Goal: Task Accomplishment & Management: Use online tool/utility

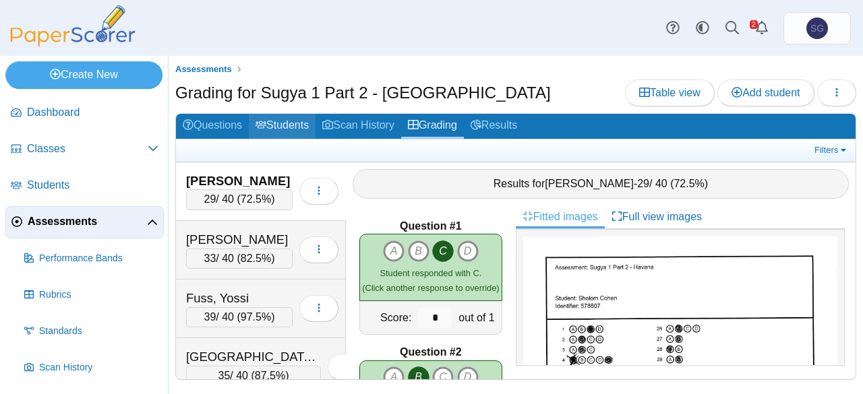
click at [283, 114] on link "Students" at bounding box center [282, 126] width 67 height 25
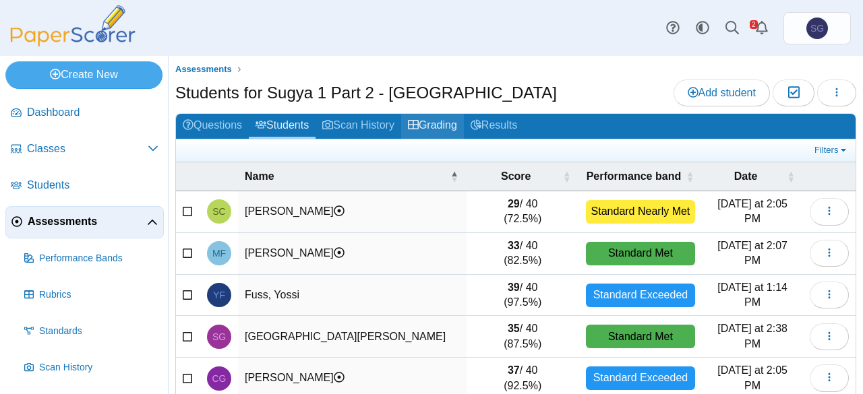
click at [432, 121] on link "Grading" at bounding box center [432, 126] width 63 height 25
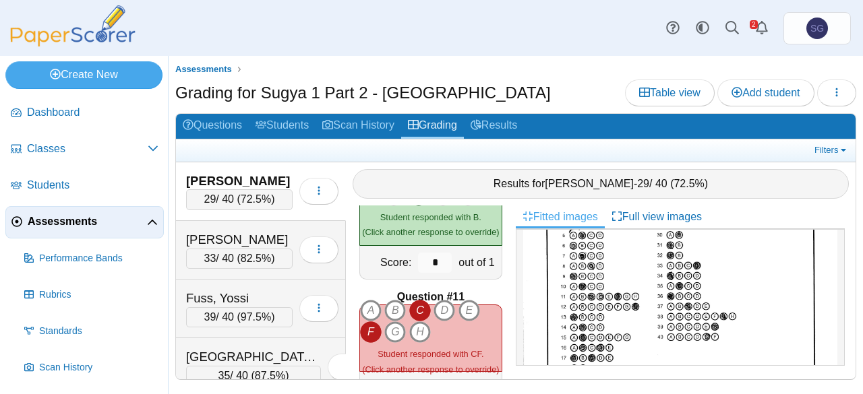
scroll to position [1214, 0]
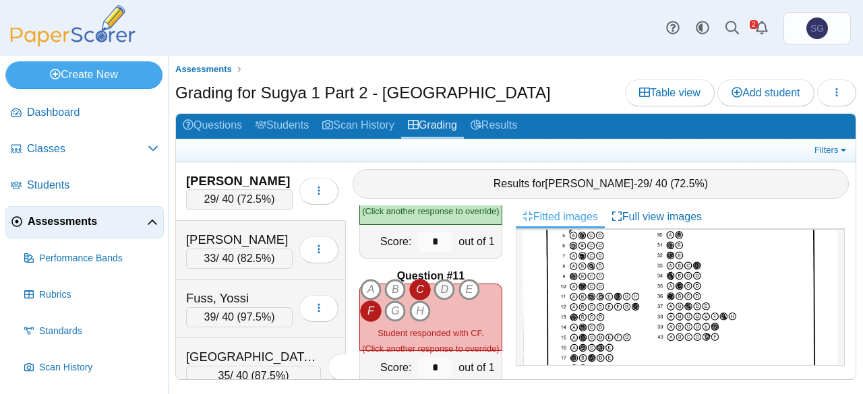
click at [442, 281] on icon "D" at bounding box center [445, 290] width 22 height 22
type input "*"
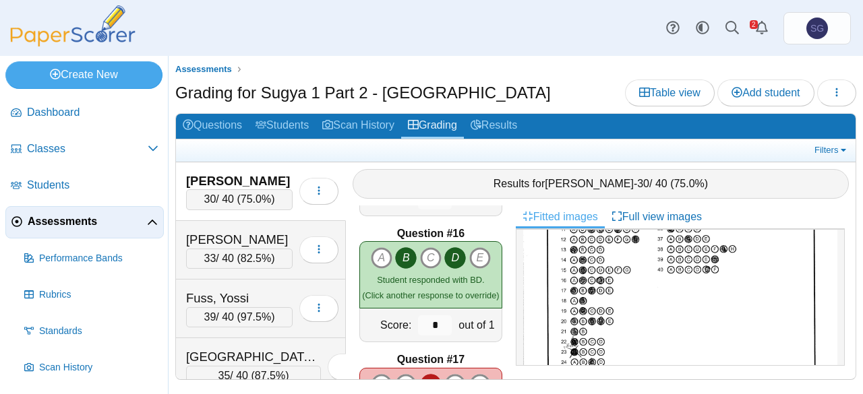
scroll to position [1955, 0]
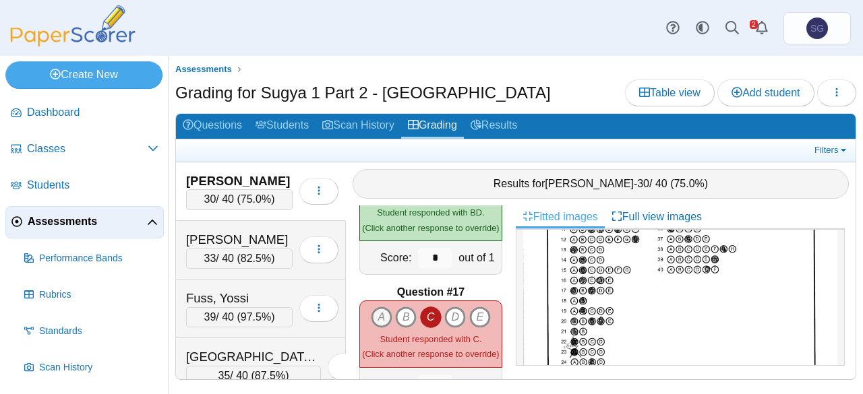
click at [371, 314] on icon "A" at bounding box center [382, 318] width 22 height 22
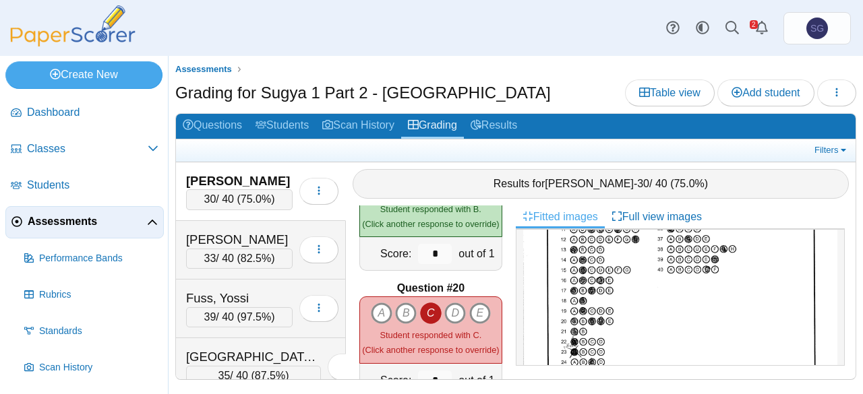
scroll to position [2360, 0]
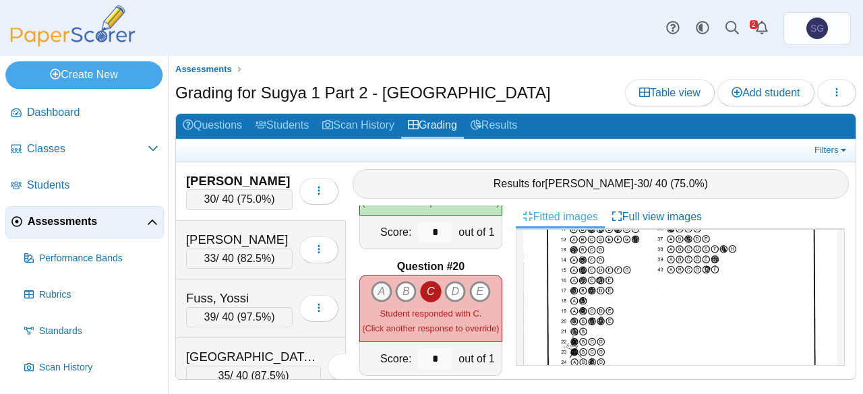
click at [380, 286] on icon "A" at bounding box center [382, 292] width 22 height 22
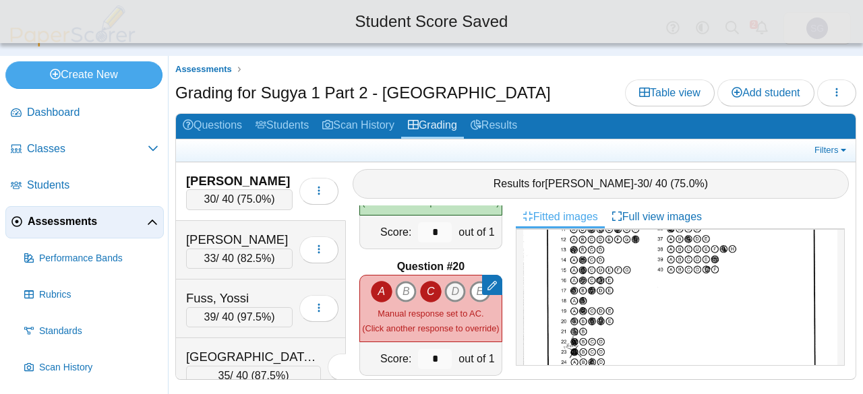
click at [449, 281] on icon "D" at bounding box center [455, 292] width 22 height 22
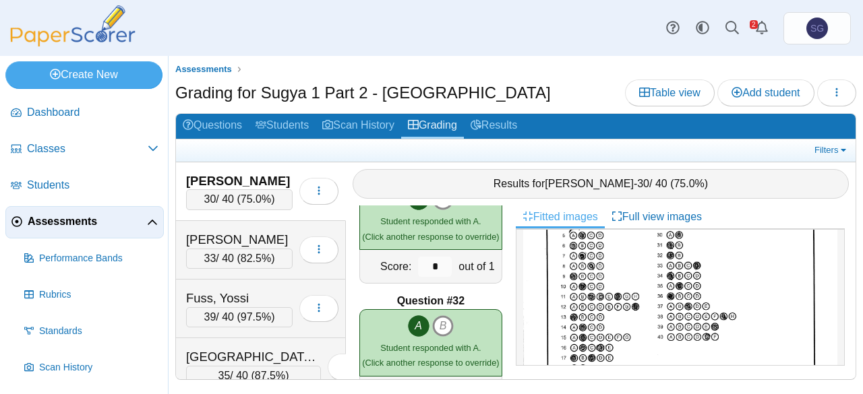
scroll to position [3693, 0]
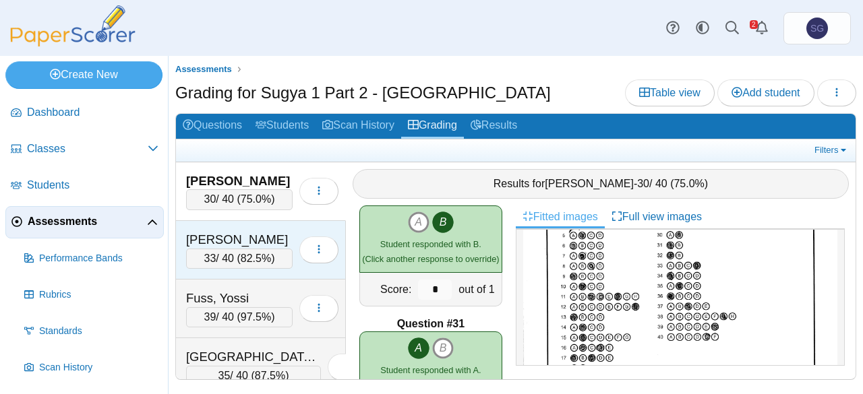
click at [237, 231] on div "[PERSON_NAME]" at bounding box center [239, 240] width 107 height 18
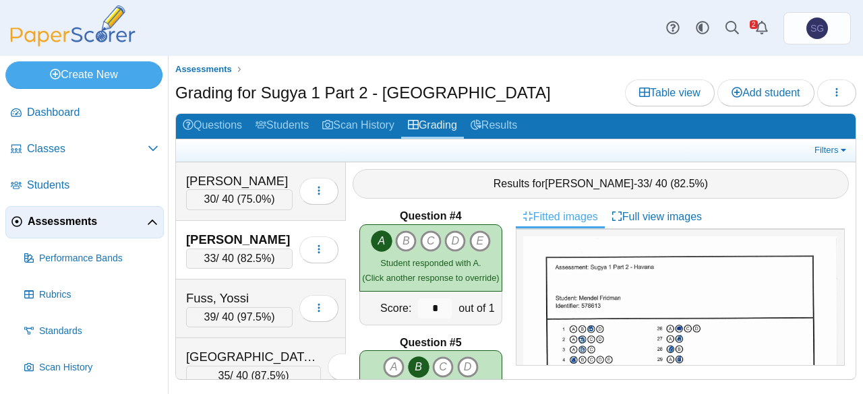
scroll to position [0, 0]
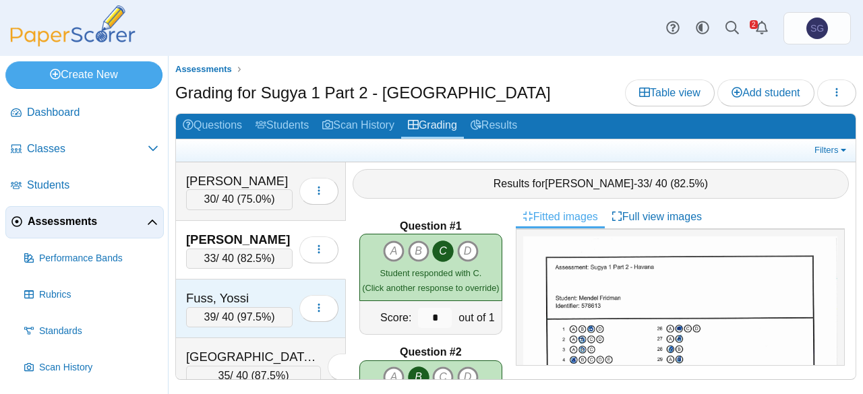
click at [227, 290] on div "Fuss, Yossi" at bounding box center [239, 299] width 107 height 18
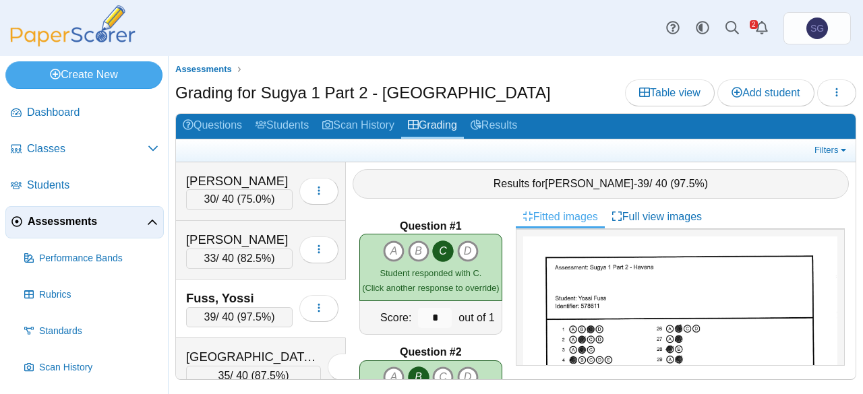
click at [266, 237] on div "[PERSON_NAME]" at bounding box center [239, 240] width 107 height 18
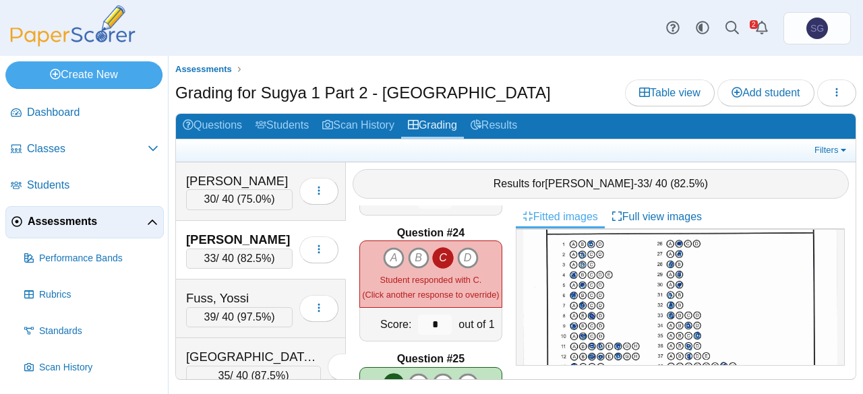
scroll to position [202, 0]
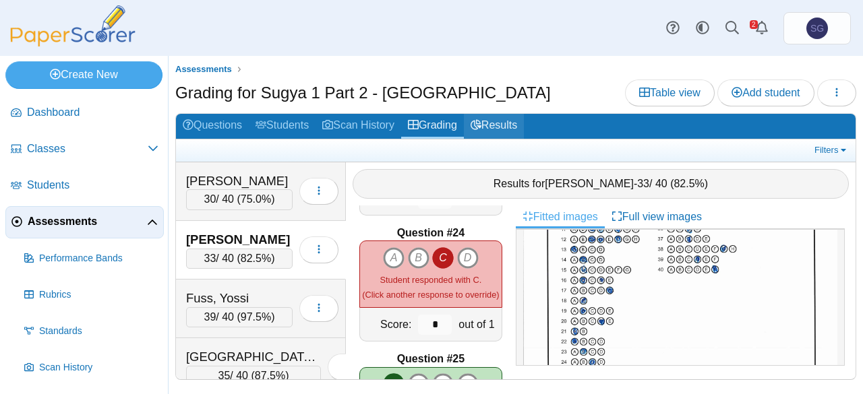
click at [506, 128] on link "Results" at bounding box center [494, 126] width 60 height 25
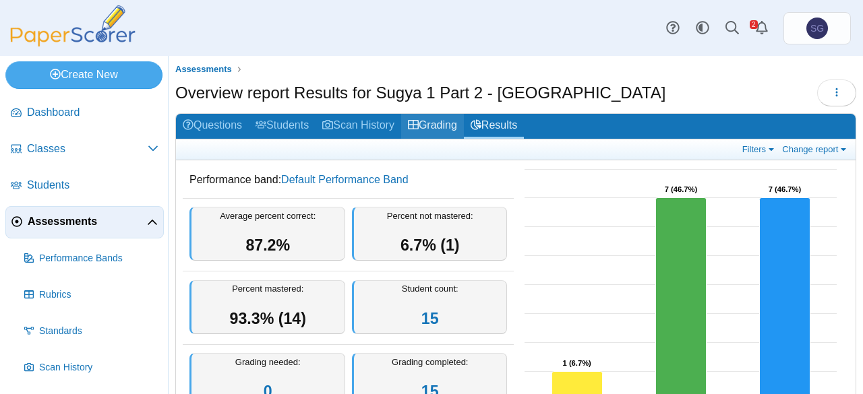
click at [453, 128] on link "Grading" at bounding box center [432, 126] width 63 height 25
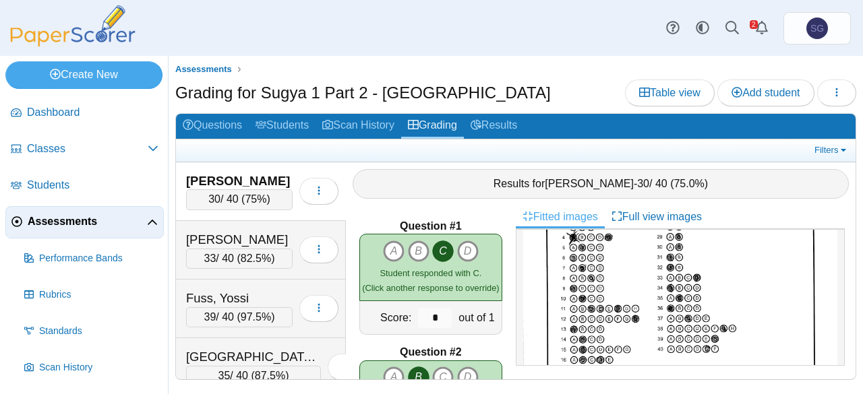
scroll to position [135, 0]
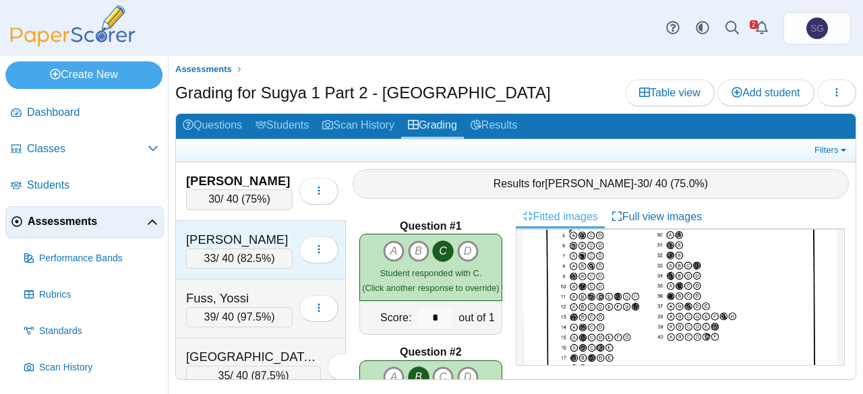
click at [231, 235] on div "[PERSON_NAME]" at bounding box center [239, 240] width 107 height 18
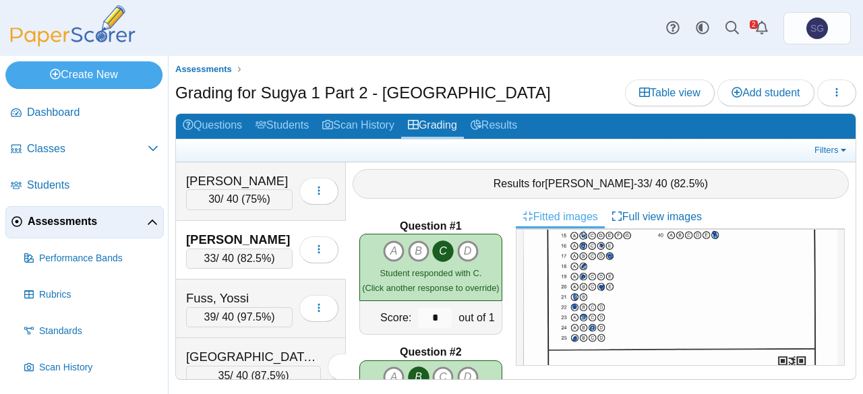
scroll to position [207, 0]
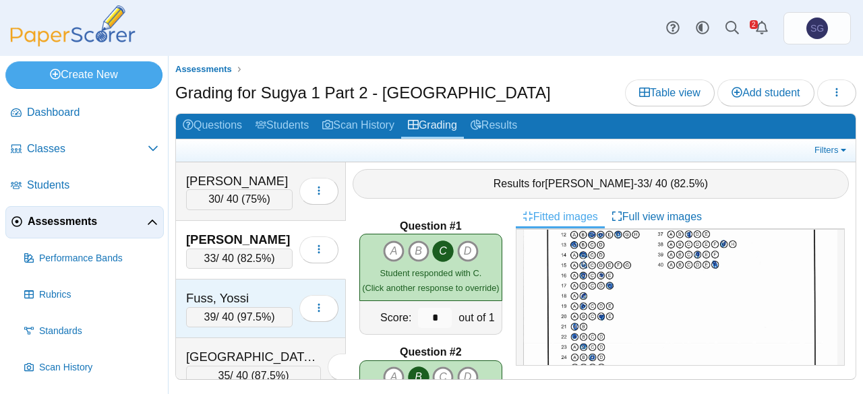
click at [245, 290] on div "Fuss, Yossi" at bounding box center [239, 299] width 107 height 18
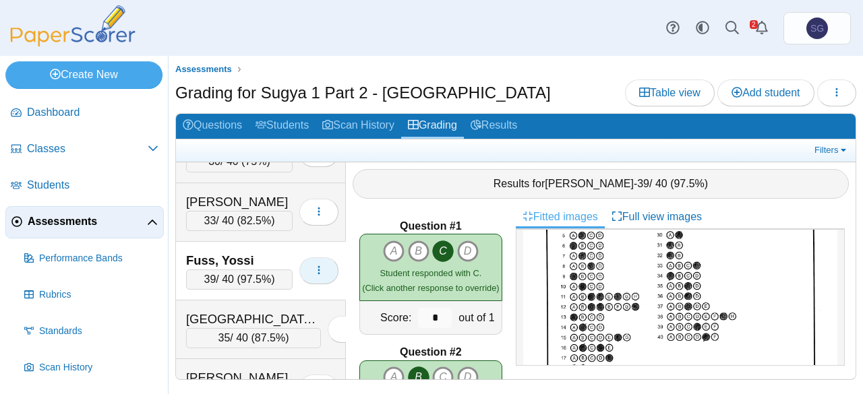
scroll to position [67, 0]
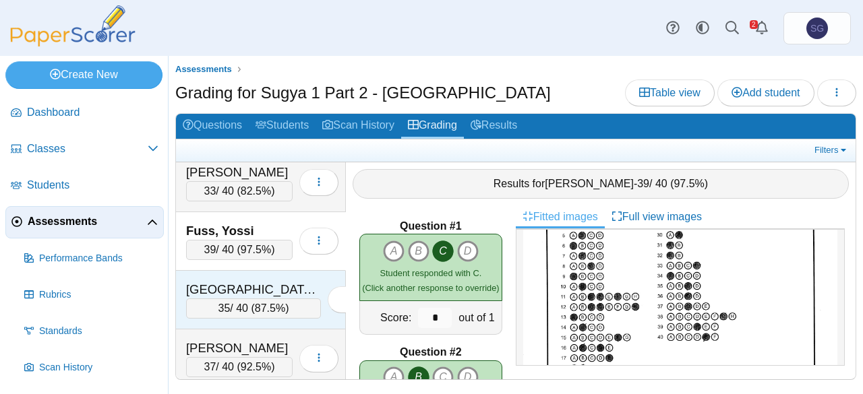
click at [266, 287] on div "[GEOGRAPHIC_DATA][PERSON_NAME]" at bounding box center [253, 290] width 135 height 18
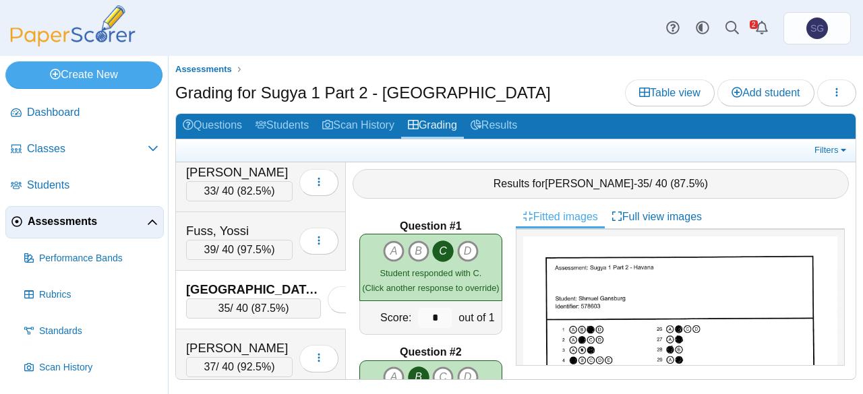
scroll to position [202, 0]
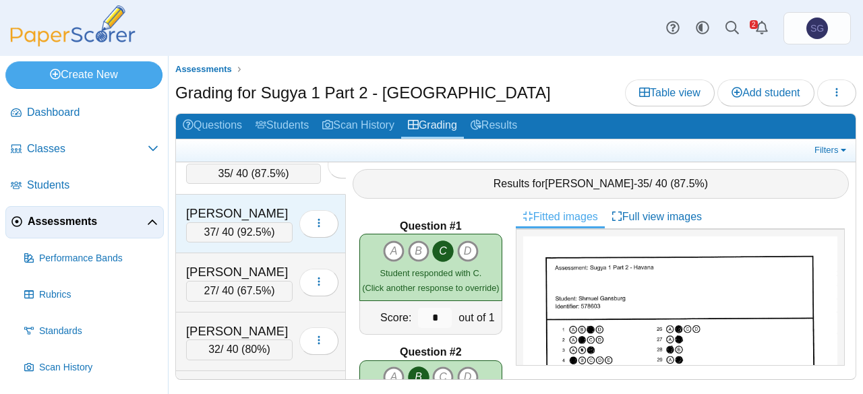
click at [264, 195] on div "Geisinsky, Chonon 37 / 40 ( 92.5% ) Loading…" at bounding box center [261, 224] width 170 height 59
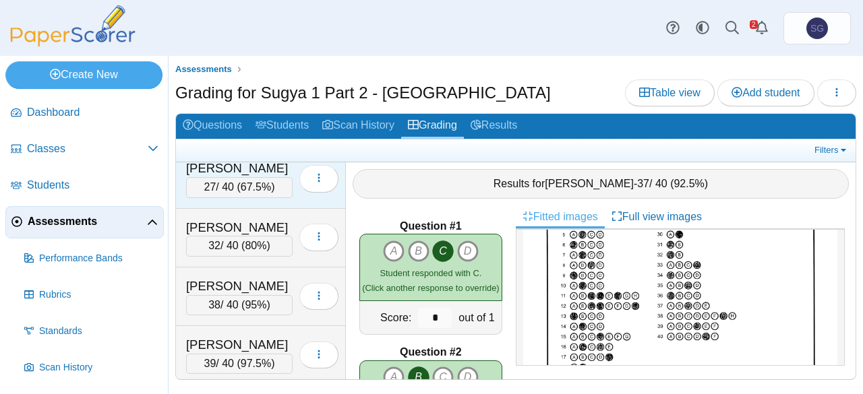
scroll to position [337, 0]
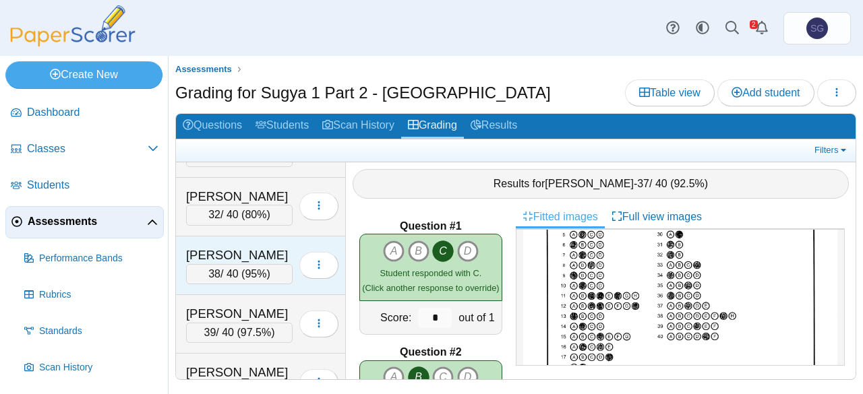
click at [268, 247] on div "[PERSON_NAME]" at bounding box center [239, 256] width 107 height 18
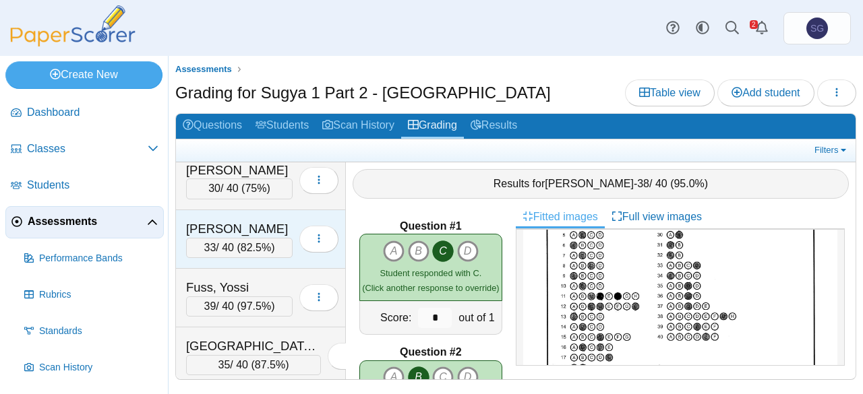
scroll to position [0, 0]
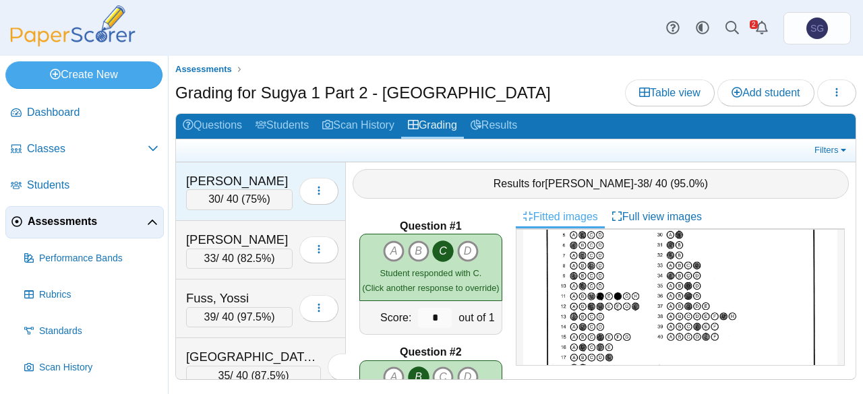
click at [258, 179] on div "Cohen, Sholom" at bounding box center [239, 182] width 107 height 18
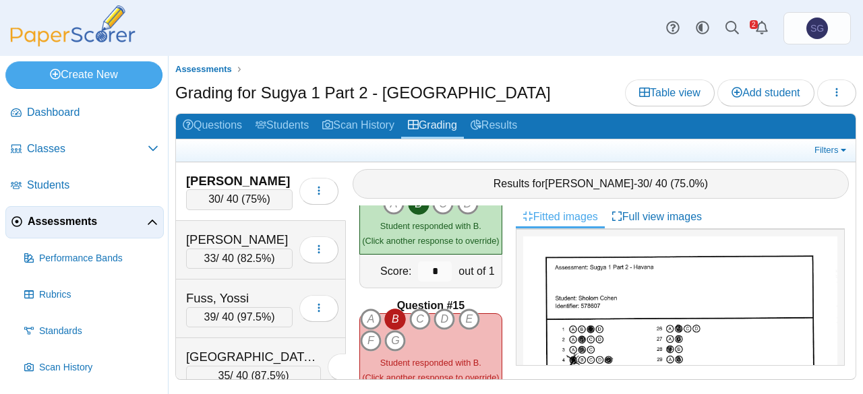
scroll to position [1686, 0]
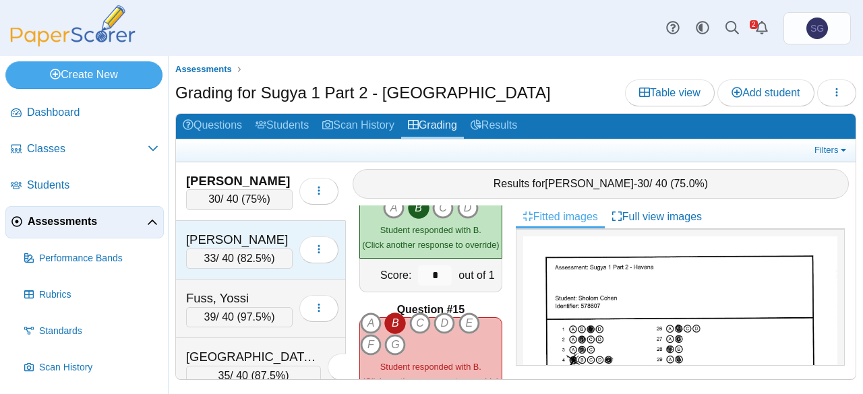
click at [255, 227] on div "Fridman, Mendel 33 / 40 ( 82.5% ) Loading…" at bounding box center [261, 250] width 170 height 59
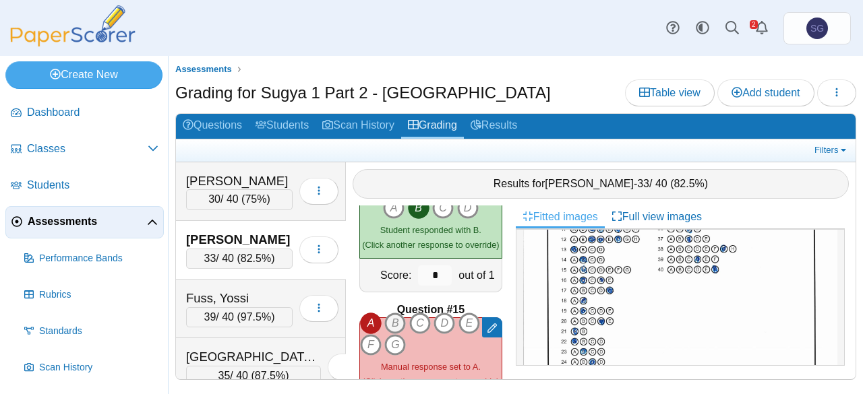
click at [394, 318] on icon "B" at bounding box center [395, 324] width 22 height 22
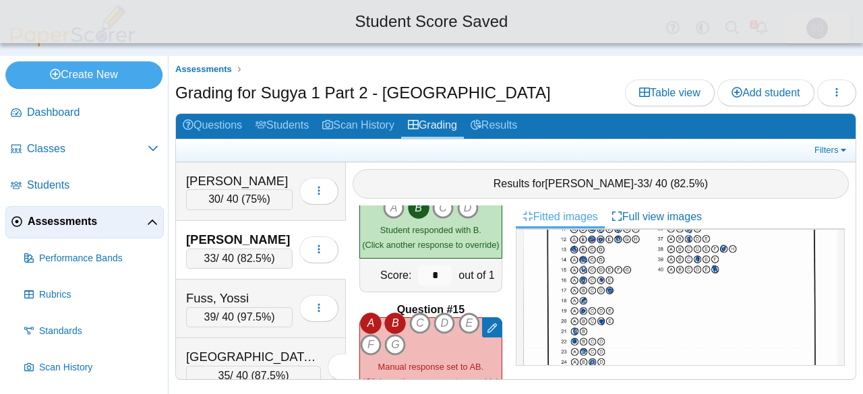
click at [381, 318] on icon "A" at bounding box center [371, 324] width 22 height 22
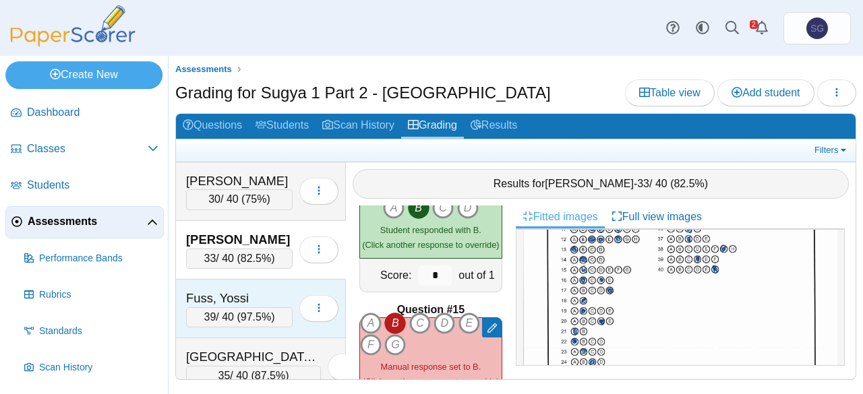
click at [259, 285] on div "Fuss, Yossi 39 / 40 ( 97.5% ) Loading…" at bounding box center [261, 309] width 170 height 59
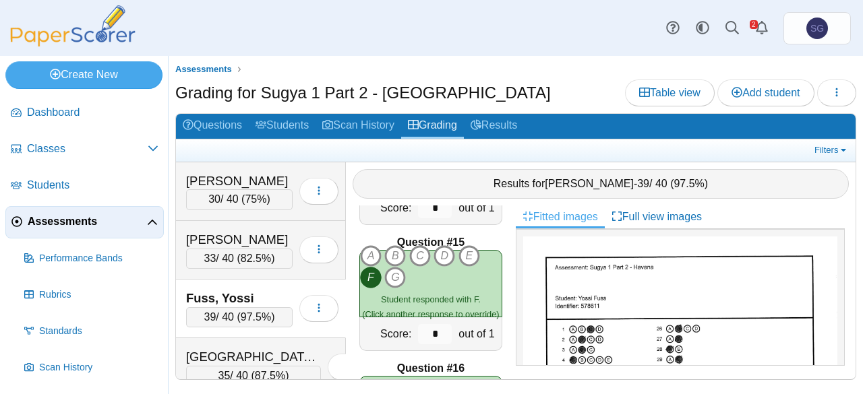
scroll to position [67, 0]
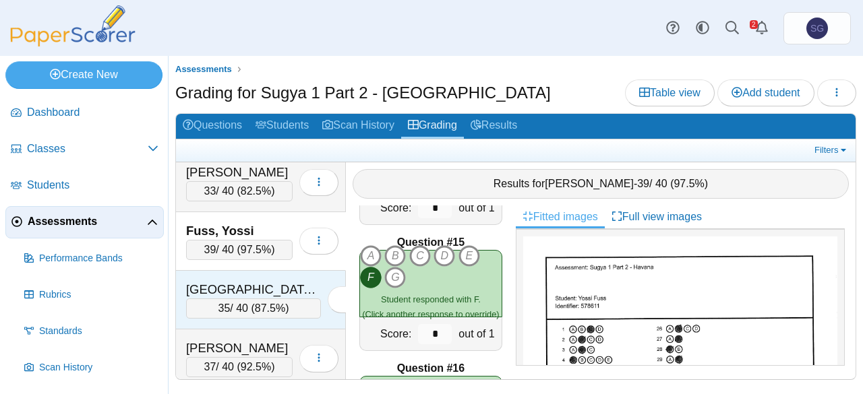
click at [263, 287] on div "[GEOGRAPHIC_DATA][PERSON_NAME]" at bounding box center [253, 290] width 135 height 18
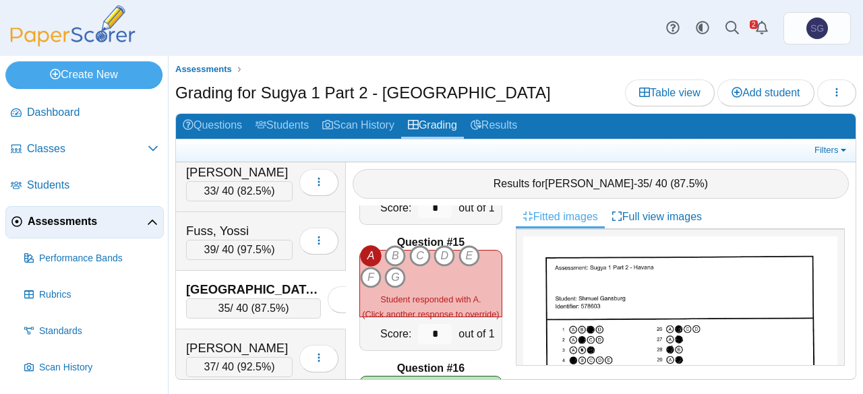
scroll to position [202, 0]
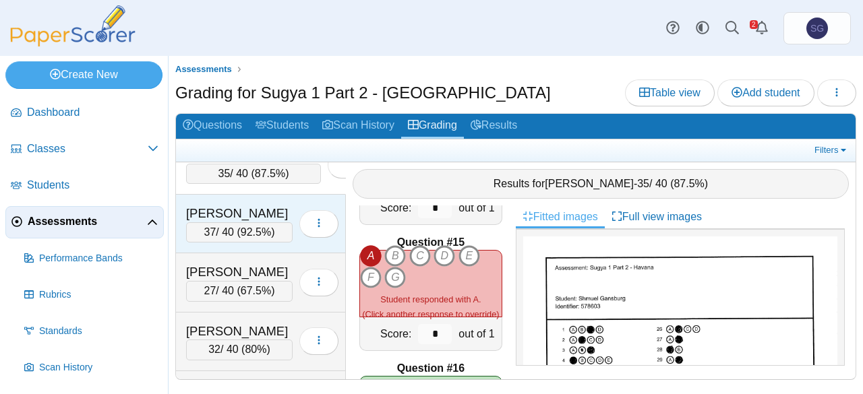
click at [257, 210] on div "[PERSON_NAME]" at bounding box center [239, 214] width 107 height 18
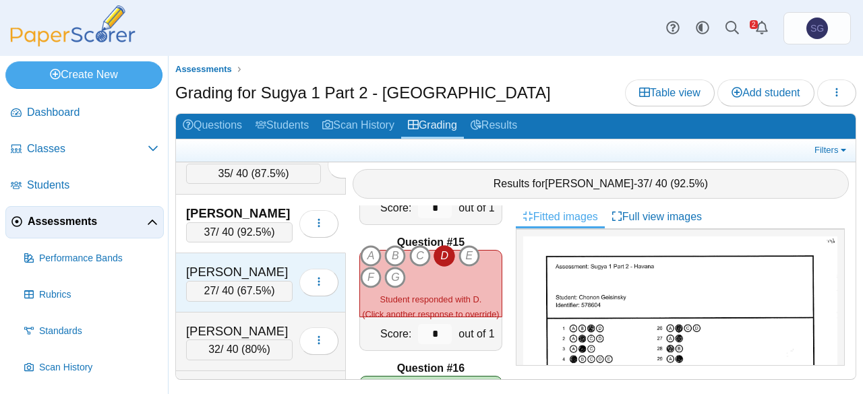
click at [247, 264] on div "[PERSON_NAME]" at bounding box center [239, 273] width 107 height 18
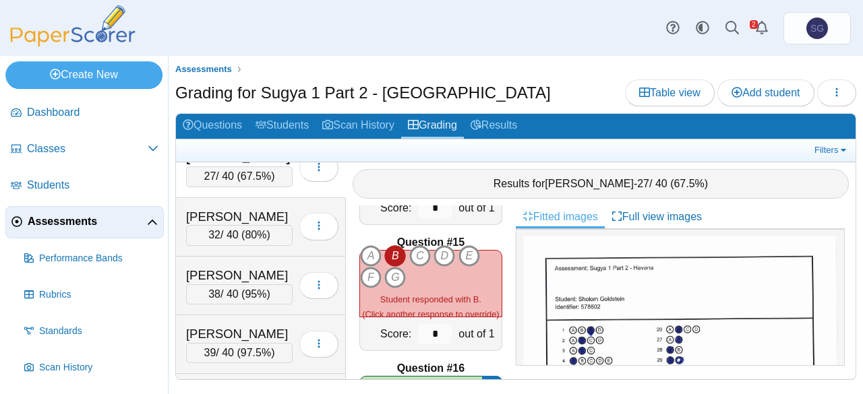
scroll to position [337, 0]
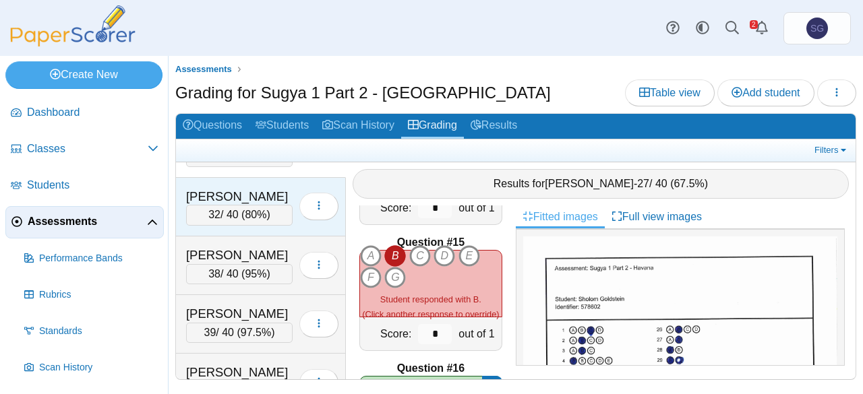
click at [267, 178] on div "Golomb, Shneur Zalmen 32 / 40 ( 80% ) Loading…" at bounding box center [261, 207] width 170 height 59
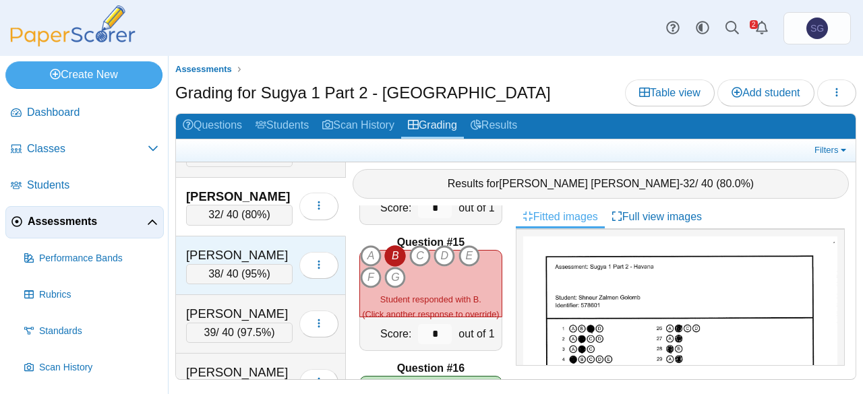
click at [286, 249] on div "[PERSON_NAME]" at bounding box center [239, 256] width 107 height 18
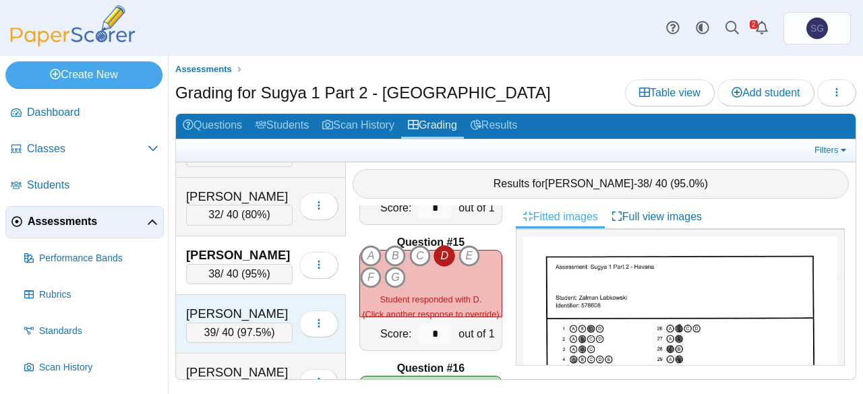
click at [275, 305] on div "[PERSON_NAME]" at bounding box center [239, 314] width 107 height 18
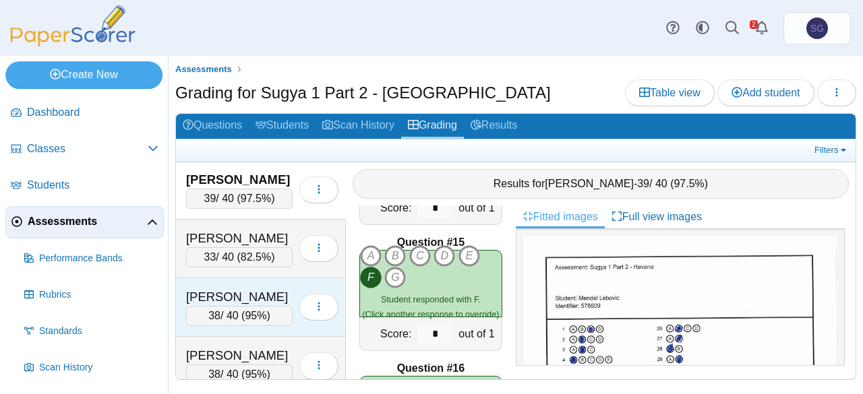
scroll to position [472, 0]
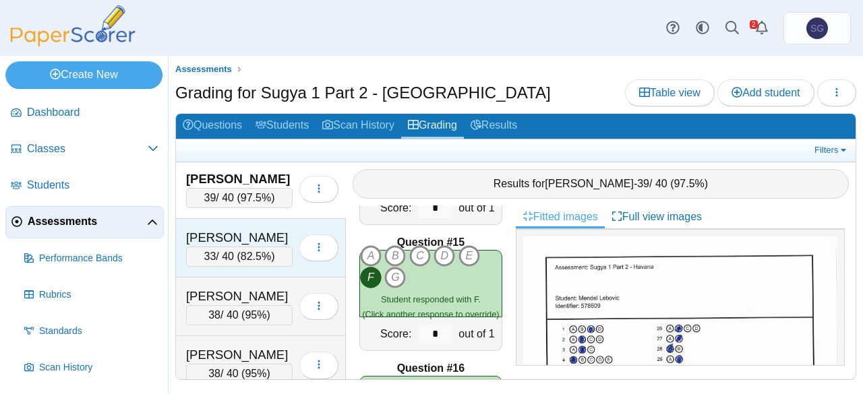
click at [270, 229] on div "[PERSON_NAME]" at bounding box center [239, 238] width 107 height 18
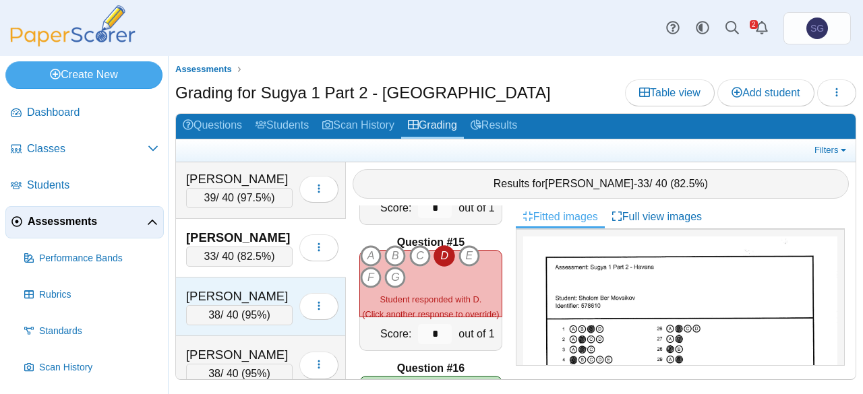
click at [280, 278] on div "Pekarski, Yosef 38 / 40 ( 95% ) Loading…" at bounding box center [261, 307] width 170 height 59
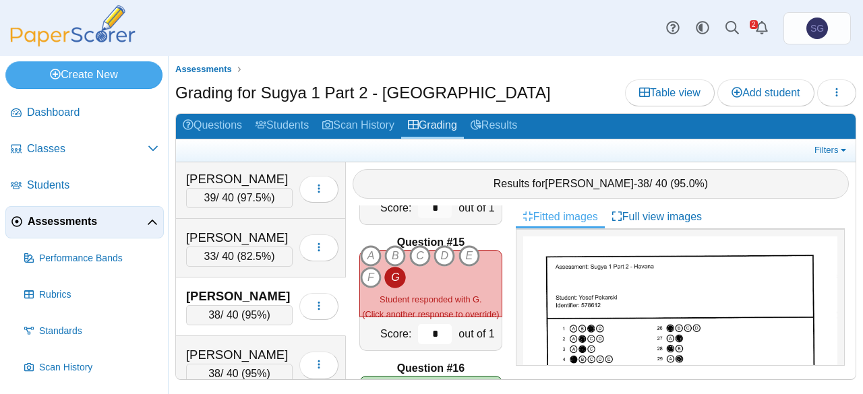
drag, startPoint x: 421, startPoint y: 332, endPoint x: 428, endPoint y: 332, distance: 6.8
click at [428, 332] on input "*" at bounding box center [435, 334] width 34 height 20
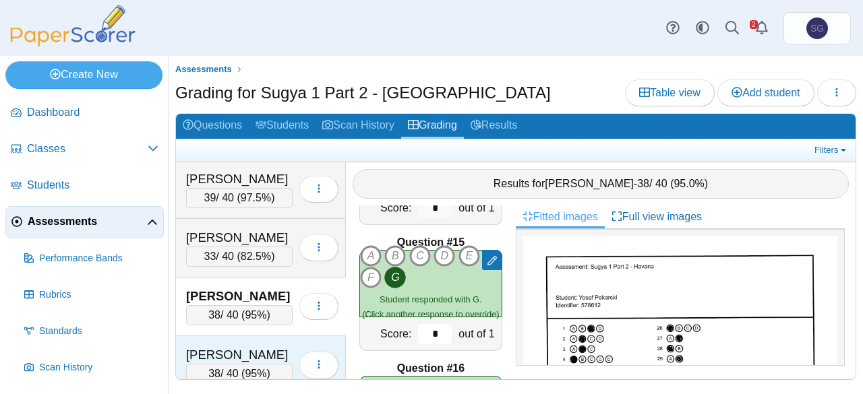
type input "*"
click at [270, 336] on div "Sharf, Shimon 38 / 40 ( 95% ) Loading…" at bounding box center [261, 365] width 170 height 59
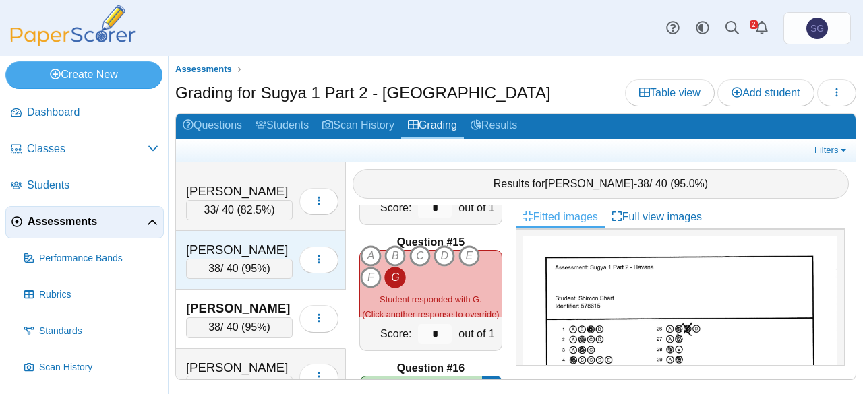
scroll to position [539, 0]
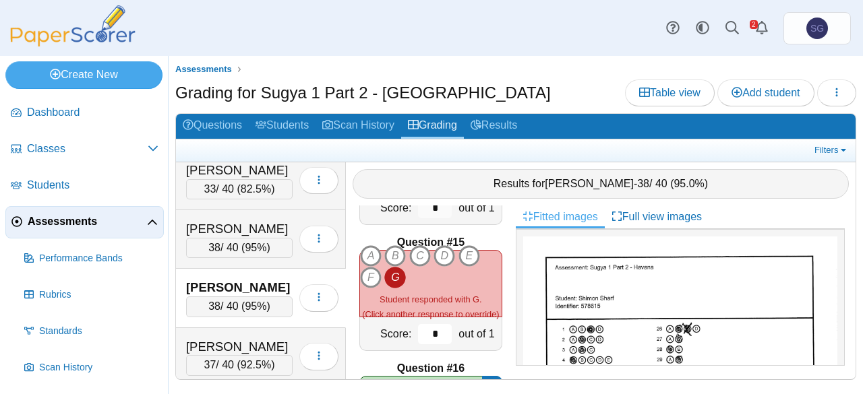
drag, startPoint x: 418, startPoint y: 331, endPoint x: 444, endPoint y: 333, distance: 25.7
click at [444, 333] on div "Score: * out of 1" at bounding box center [430, 335] width 143 height 34
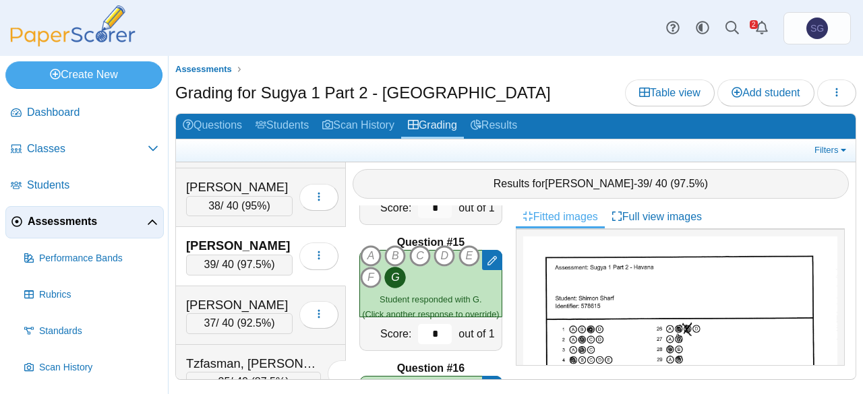
scroll to position [607, 0]
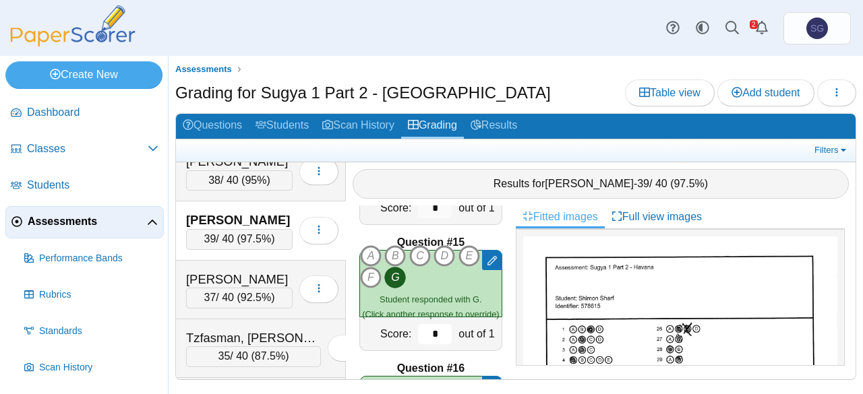
type input "*"
click at [266, 271] on div "[PERSON_NAME]" at bounding box center [239, 280] width 107 height 18
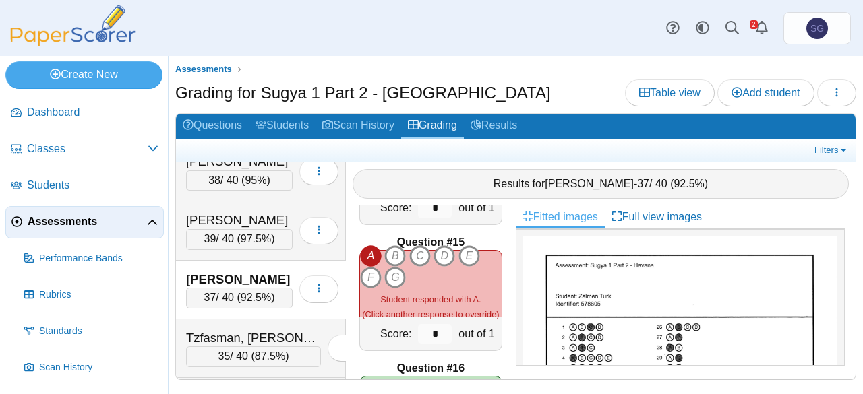
scroll to position [653, 0]
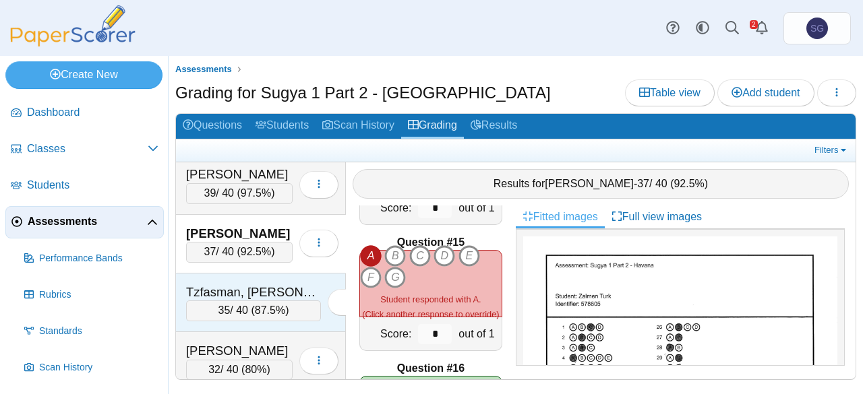
click at [272, 274] on div "Tzfasman, Eliezer 35 / 40 ( 87.5% ) Loading…" at bounding box center [261, 303] width 170 height 59
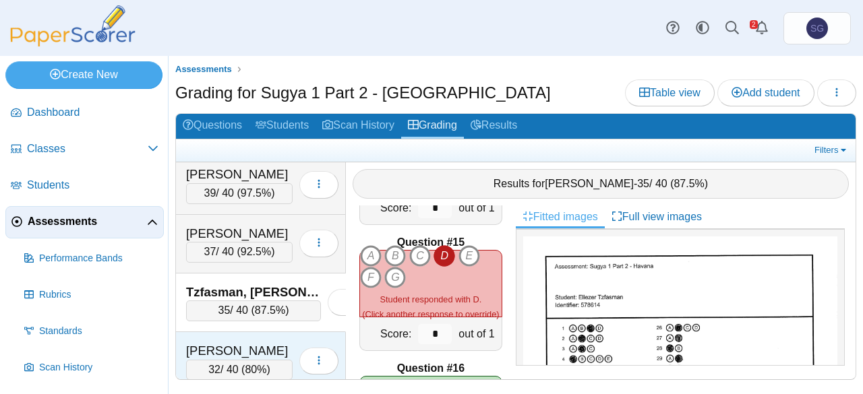
click at [283, 332] on div "Yarmush, Yanky 32 / 40 ( 80% ) Loading…" at bounding box center [261, 361] width 170 height 58
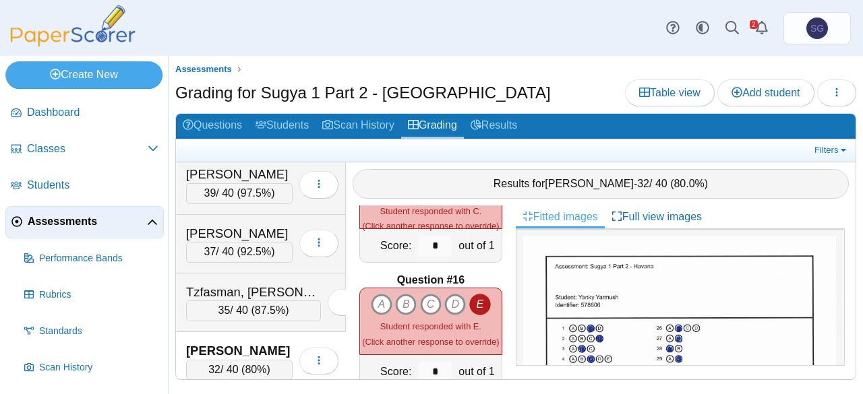
scroll to position [1820, 0]
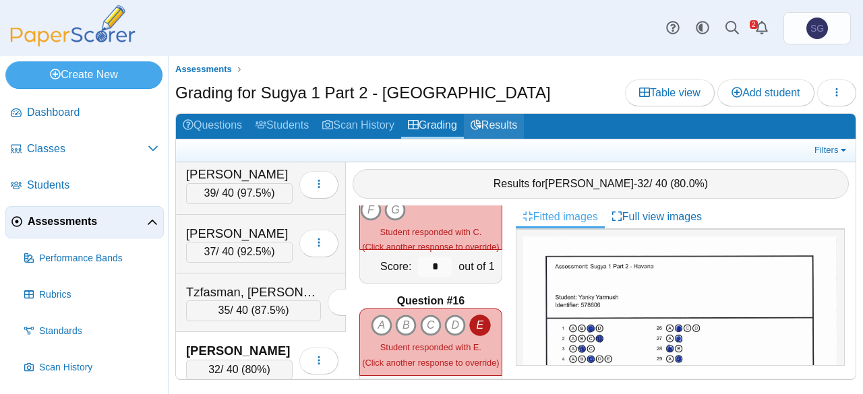
click at [499, 125] on link "Results" at bounding box center [494, 126] width 60 height 25
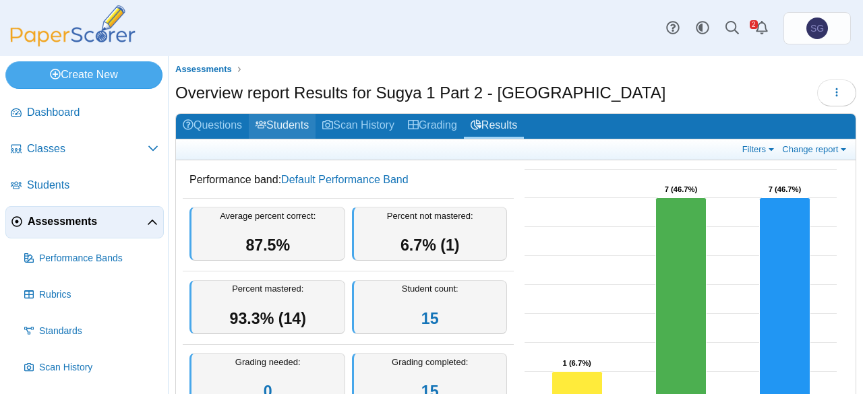
click at [293, 120] on link "Students" at bounding box center [282, 126] width 67 height 25
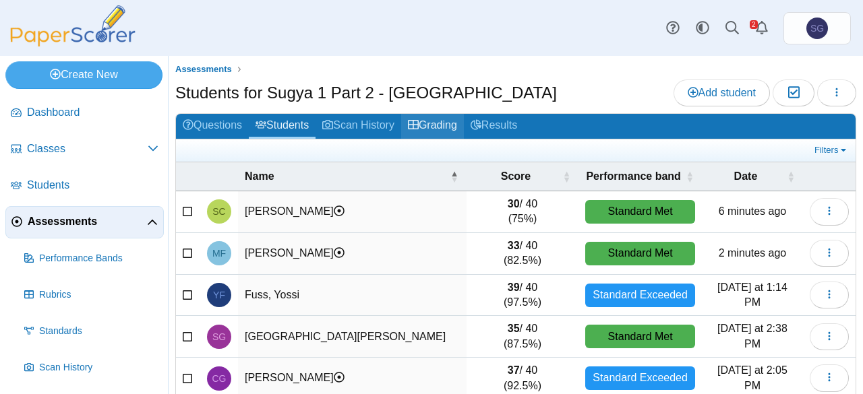
click at [435, 123] on link "Grading" at bounding box center [432, 126] width 63 height 25
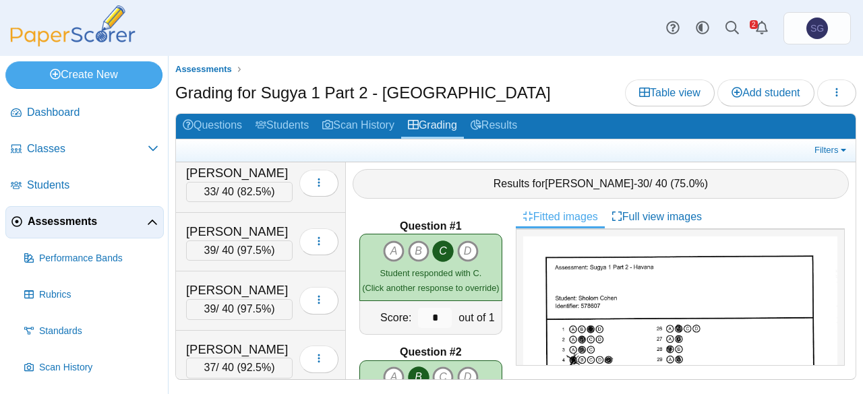
scroll to position [539, 0]
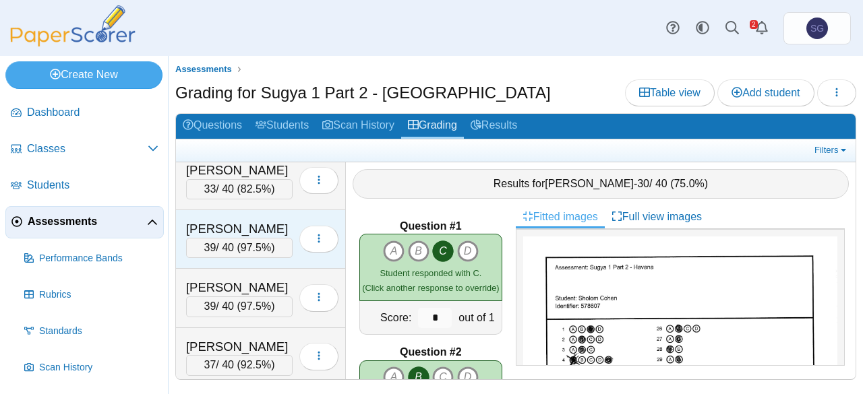
click at [239, 210] on div "Pekarski, Yosef 39 / 40 ( 97.5% ) Loading…" at bounding box center [261, 239] width 170 height 59
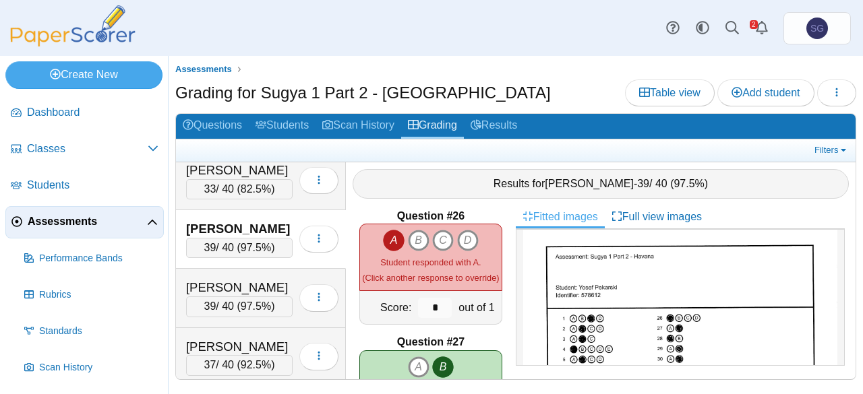
scroll to position [0, 0]
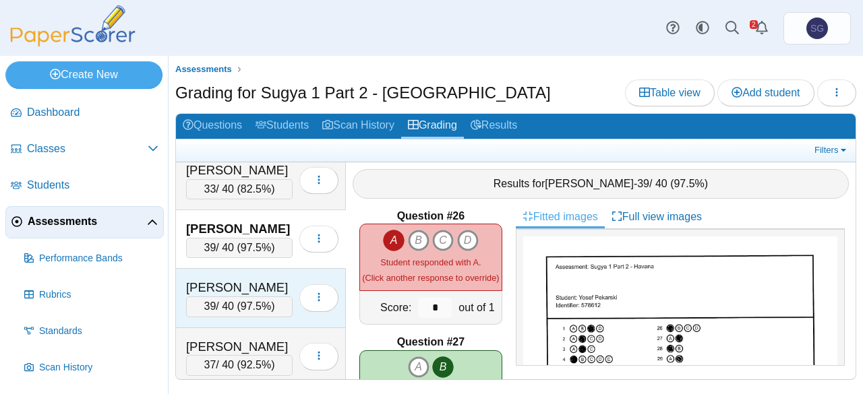
click at [252, 279] on div "[PERSON_NAME]" at bounding box center [239, 288] width 107 height 18
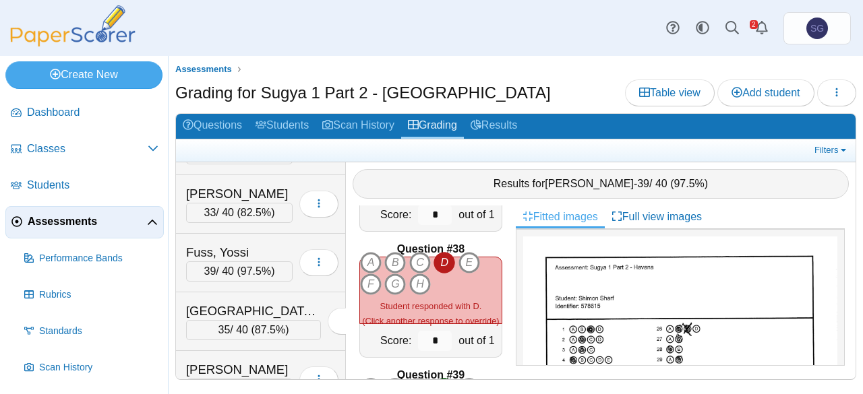
scroll to position [181, 0]
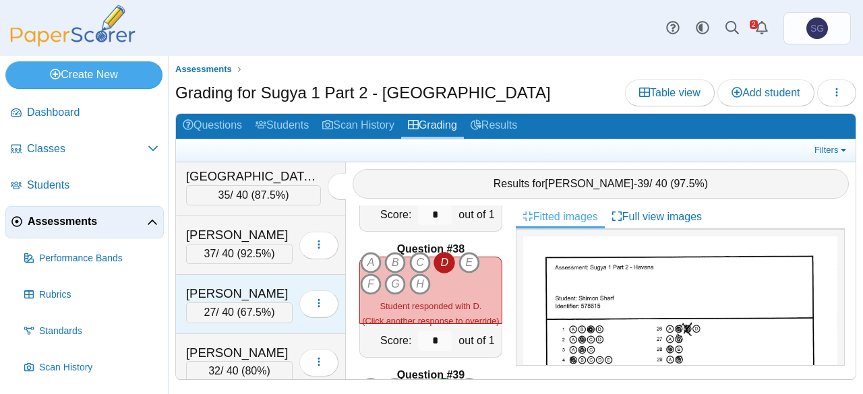
click at [272, 285] on div "[PERSON_NAME]" at bounding box center [239, 294] width 107 height 18
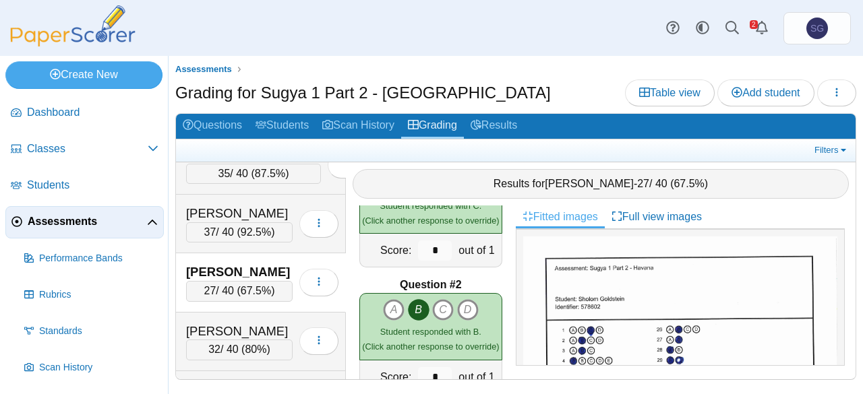
scroll to position [0, 0]
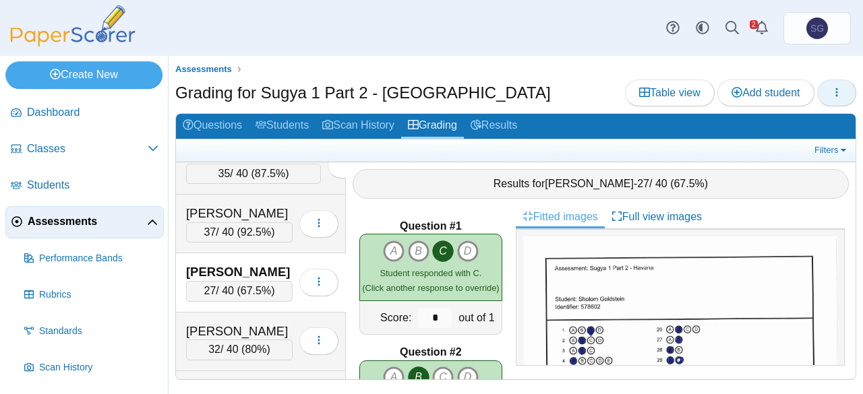
click at [840, 96] on icon "button" at bounding box center [836, 92] width 11 height 11
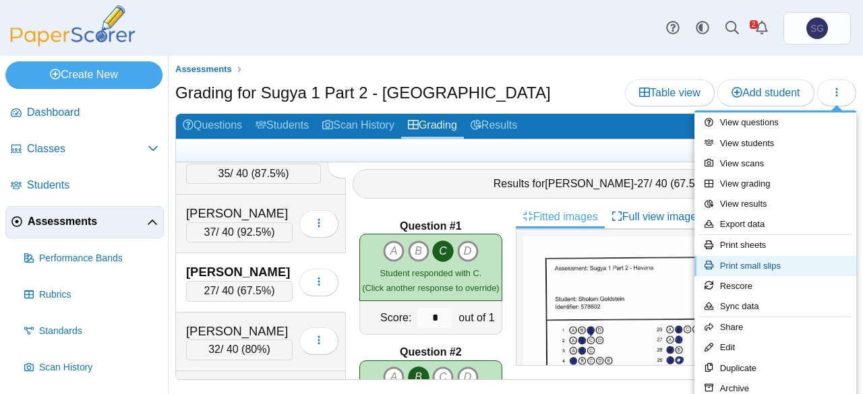
click at [781, 262] on link "Print small slips" at bounding box center [775, 266] width 162 height 20
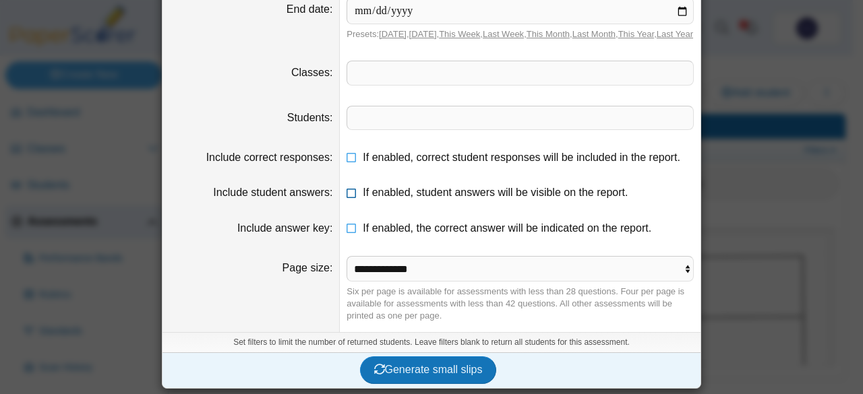
scroll to position [119, 0]
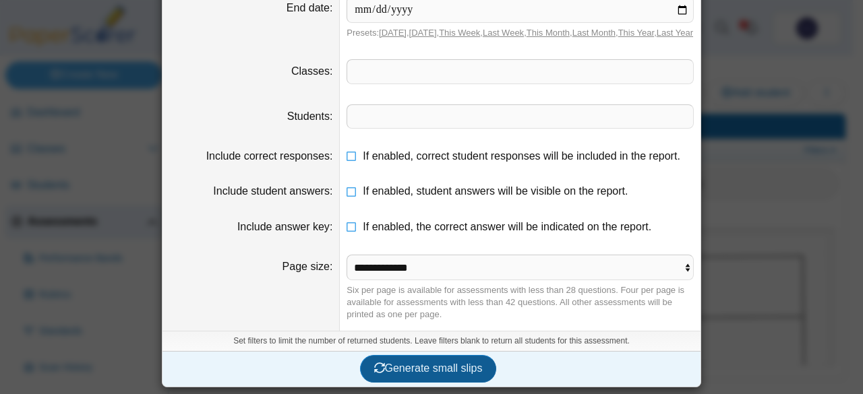
click at [423, 369] on span "Generate small slips" at bounding box center [428, 368] width 109 height 11
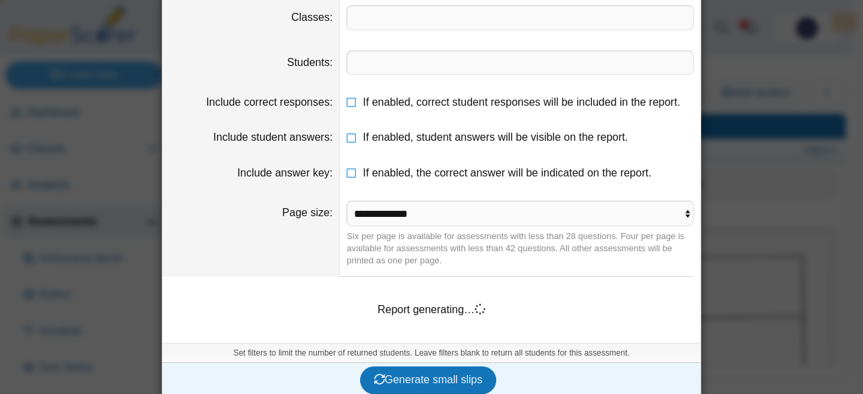
scroll to position [184, 0]
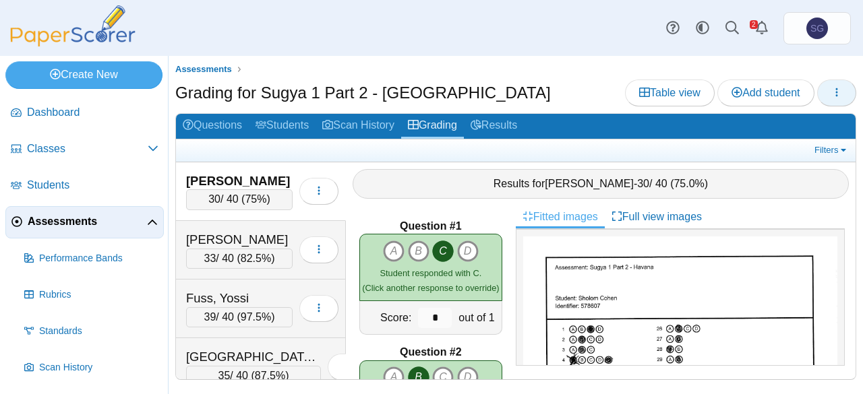
click at [833, 96] on icon "button" at bounding box center [836, 92] width 11 height 11
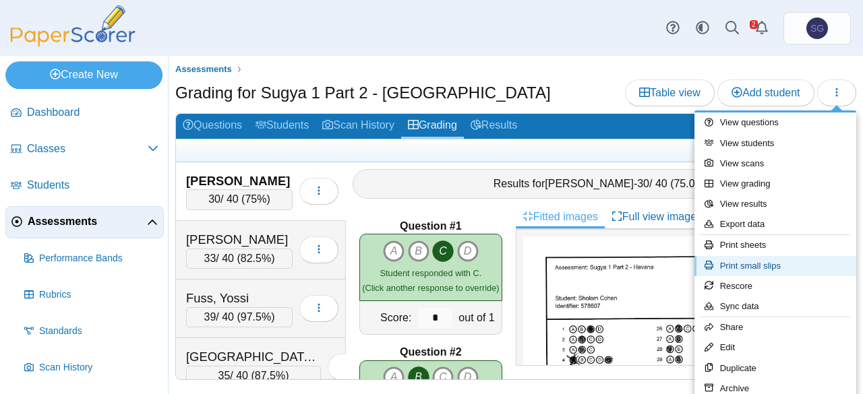
click at [758, 258] on link "Print small slips" at bounding box center [775, 266] width 162 height 20
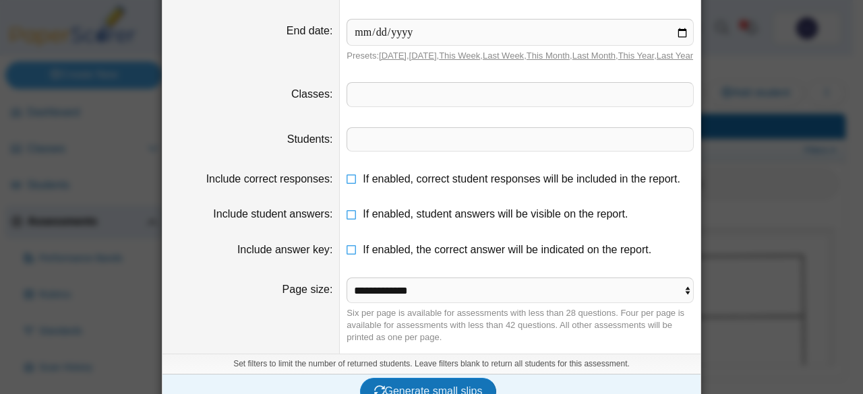
scroll to position [119, 0]
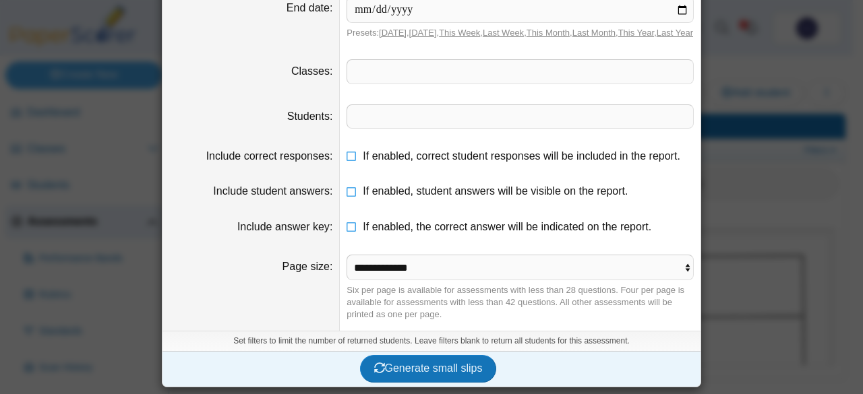
click at [414, 386] on div "Generate small slips" at bounding box center [427, 368] width 531 height 35
click at [424, 365] on span "Generate small slips" at bounding box center [428, 368] width 109 height 11
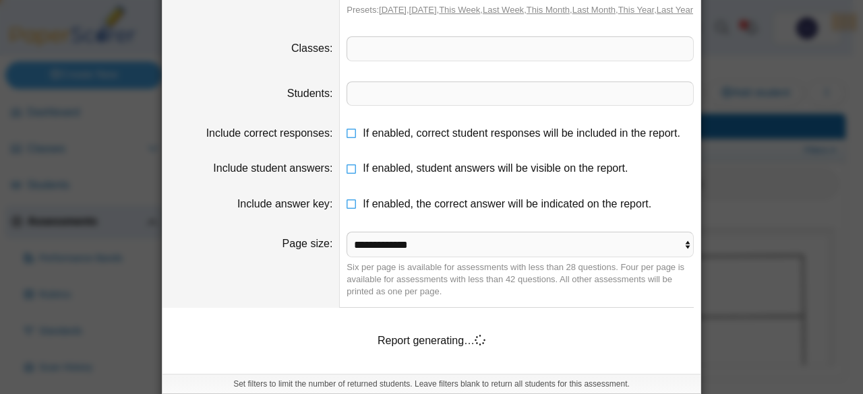
scroll to position [184, 0]
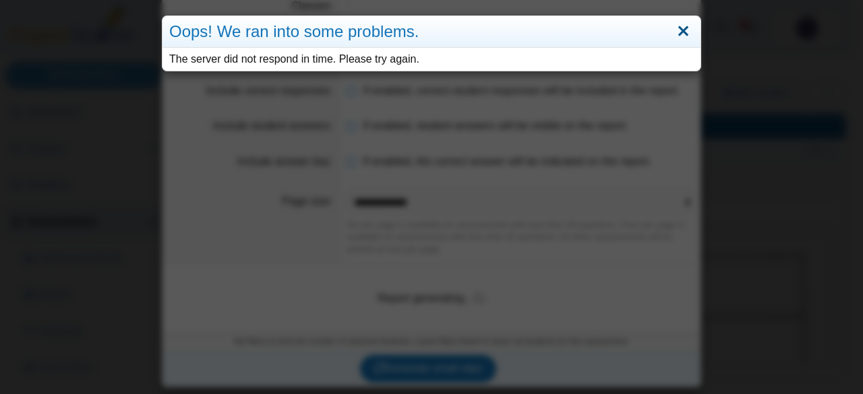
click at [677, 28] on link "Close" at bounding box center [683, 31] width 21 height 23
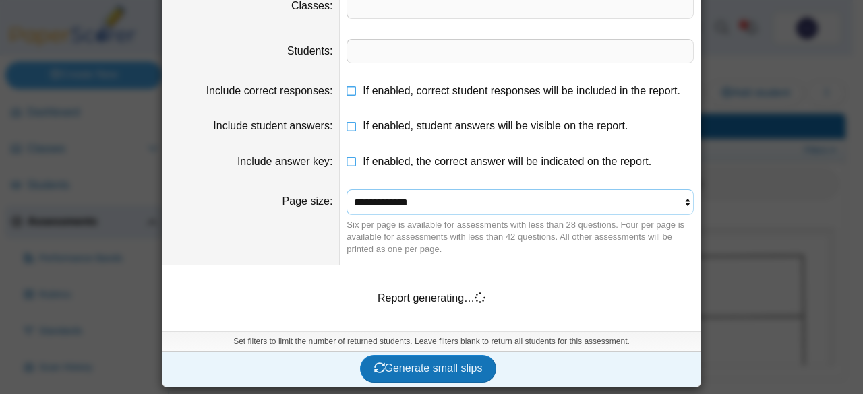
drag, startPoint x: 457, startPoint y: 194, endPoint x: 456, endPoint y: 202, distance: 8.1
click at [457, 194] on select "**********" at bounding box center [520, 202] width 347 height 26
select select "**********"
click at [347, 191] on select "**********" at bounding box center [520, 202] width 347 height 26
click at [429, 374] on span "Generate small slips" at bounding box center [428, 368] width 109 height 11
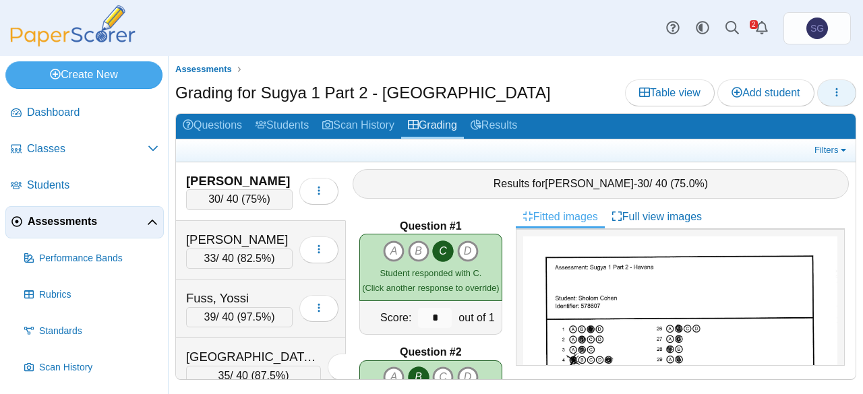
click at [841, 87] on icon "button" at bounding box center [836, 92] width 11 height 11
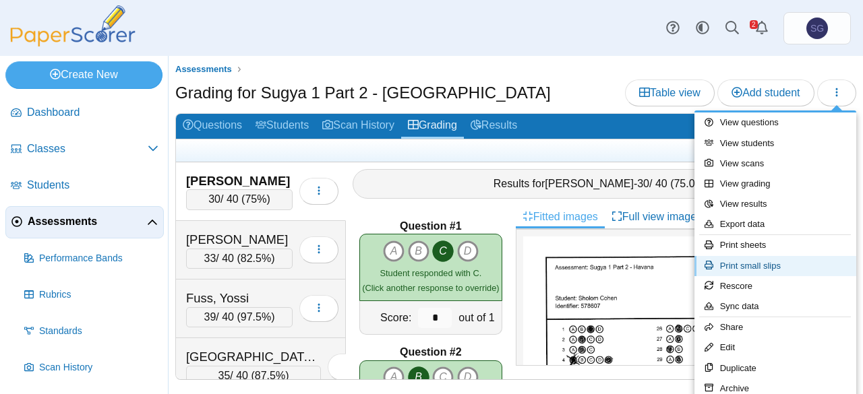
click at [775, 263] on link "Print small slips" at bounding box center [775, 266] width 162 height 20
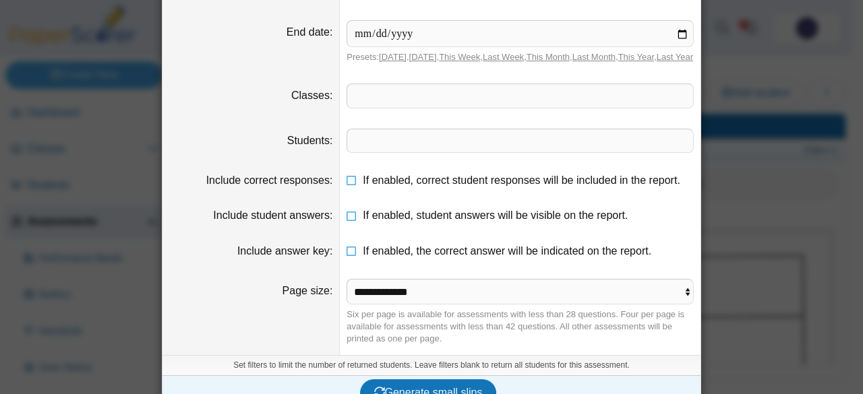
scroll to position [119, 0]
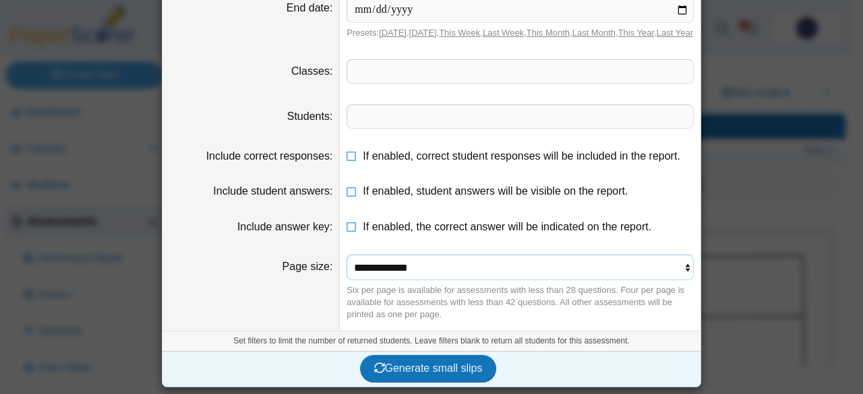
drag, startPoint x: 394, startPoint y: 262, endPoint x: 394, endPoint y: 270, distance: 8.1
click at [394, 264] on select "**********" at bounding box center [520, 268] width 347 height 26
click at [347, 256] on select "**********" at bounding box center [520, 268] width 347 height 26
click at [394, 358] on button "Generate small slips" at bounding box center [428, 368] width 137 height 27
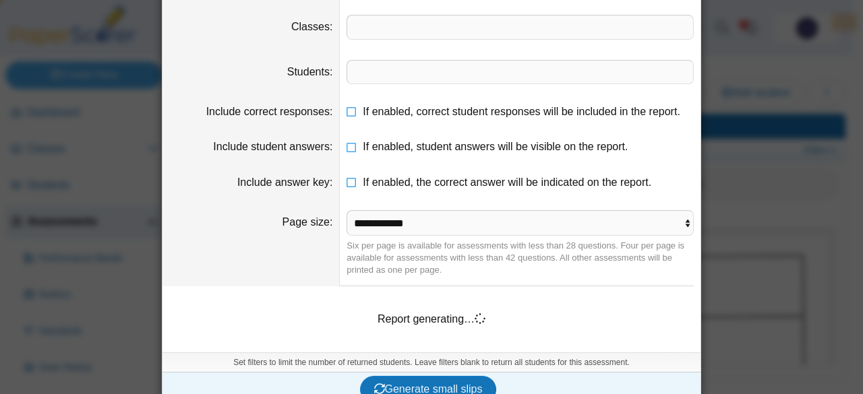
scroll to position [184, 0]
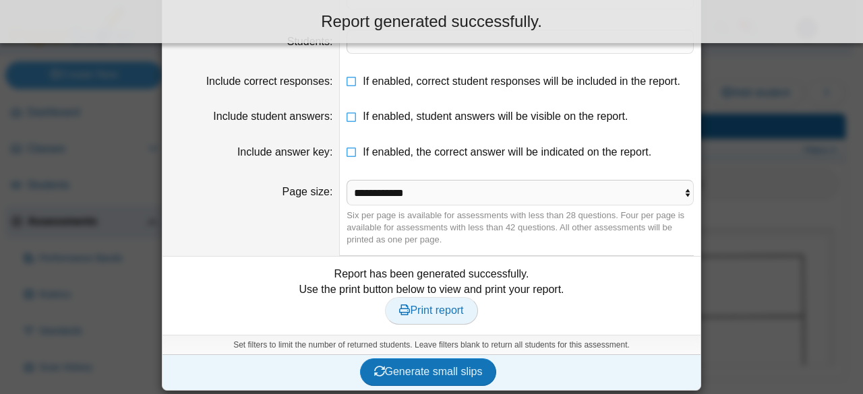
click at [427, 324] on link "Print report" at bounding box center [431, 310] width 92 height 27
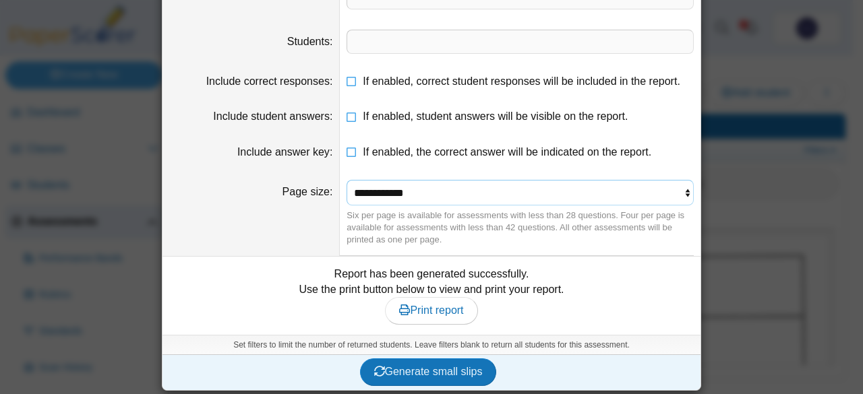
drag, startPoint x: 425, startPoint y: 207, endPoint x: 423, endPoint y: 214, distance: 7.7
click at [424, 206] on select "**********" at bounding box center [520, 193] width 347 height 26
click at [347, 191] on select "**********" at bounding box center [520, 193] width 347 height 26
click at [419, 206] on select "**********" at bounding box center [520, 193] width 347 height 26
select select "**********"
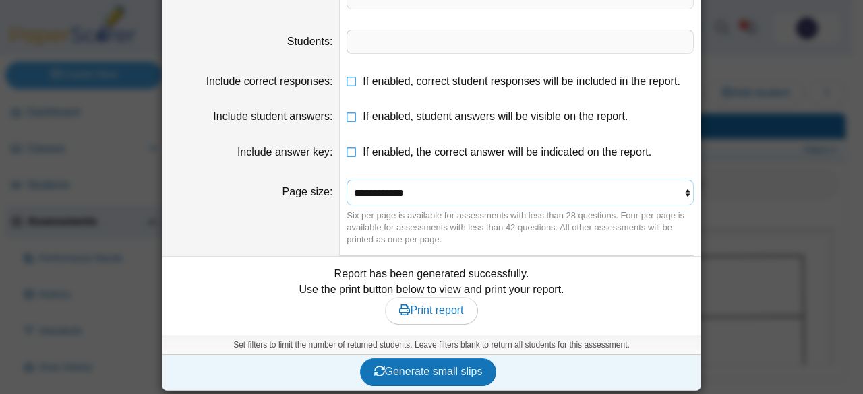
click at [347, 191] on select "**********" at bounding box center [520, 193] width 347 height 26
click at [403, 378] on span "Generate small slips" at bounding box center [428, 371] width 109 height 11
click at [433, 316] on span "Print report" at bounding box center [431, 310] width 64 height 11
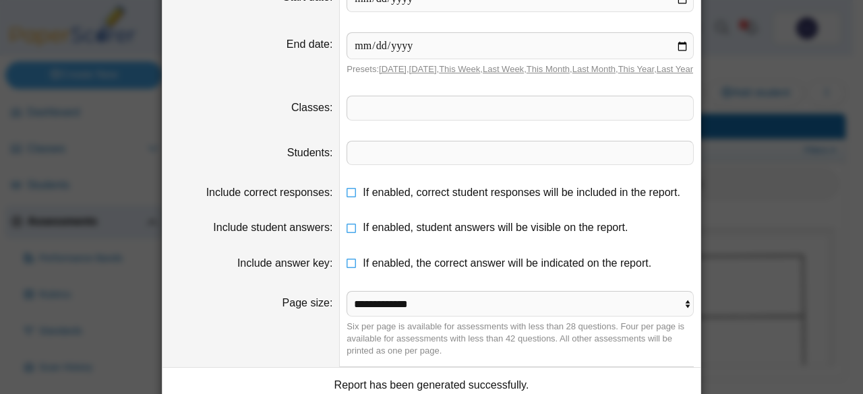
scroll to position [0, 0]
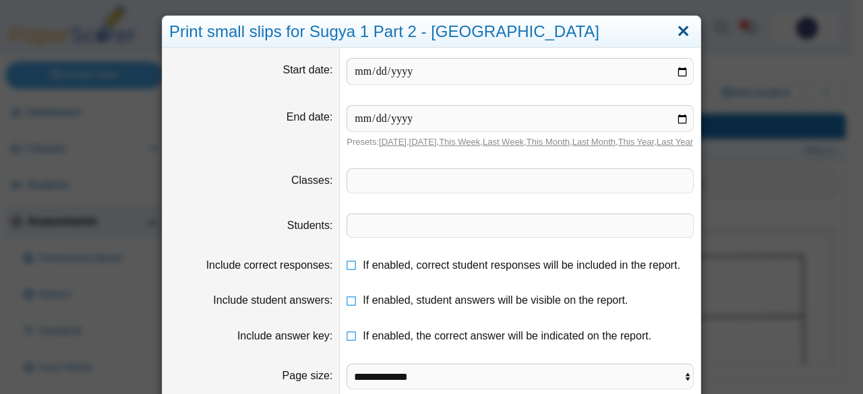
click at [677, 29] on link "Close" at bounding box center [683, 31] width 21 height 23
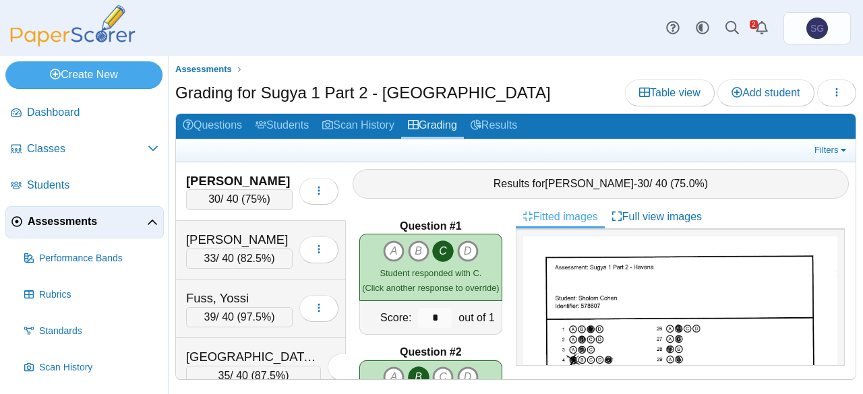
click at [49, 220] on span "Assessments" at bounding box center [87, 221] width 119 height 15
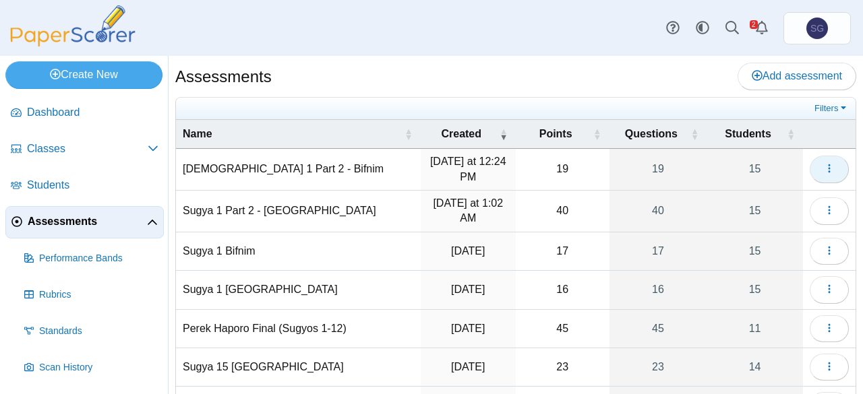
click at [825, 167] on button "button" at bounding box center [829, 169] width 39 height 27
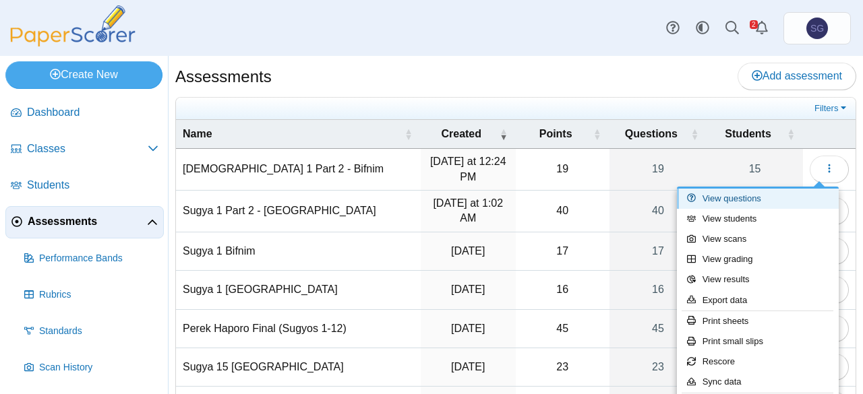
click at [754, 197] on link "View questions" at bounding box center [758, 199] width 162 height 20
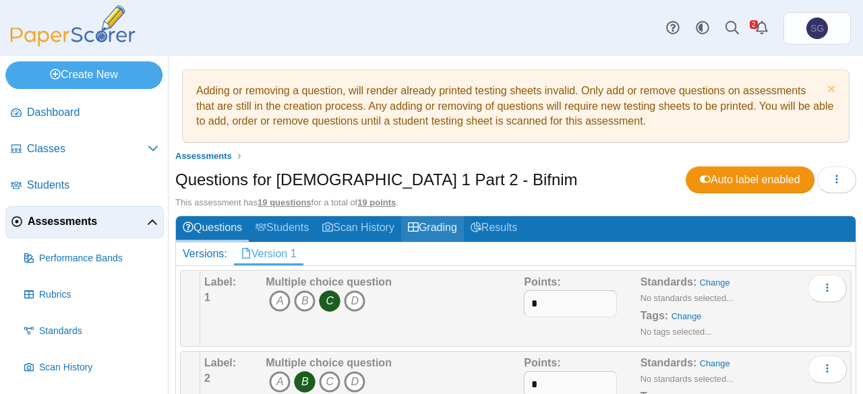
click at [419, 222] on icon at bounding box center [413, 227] width 11 height 11
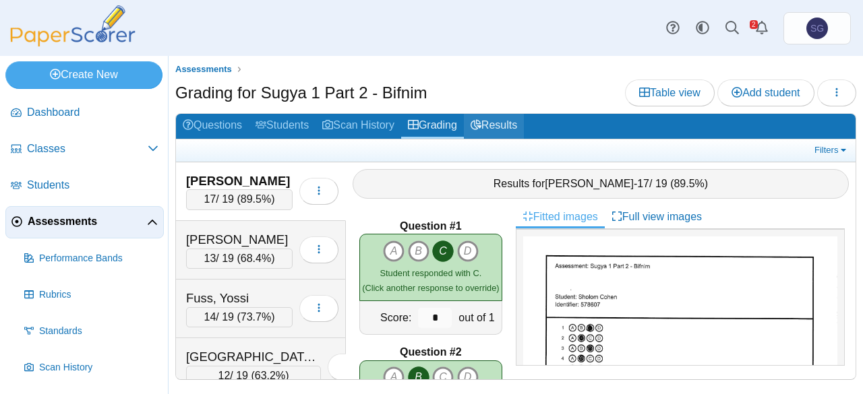
click at [505, 128] on link "Results" at bounding box center [494, 126] width 60 height 25
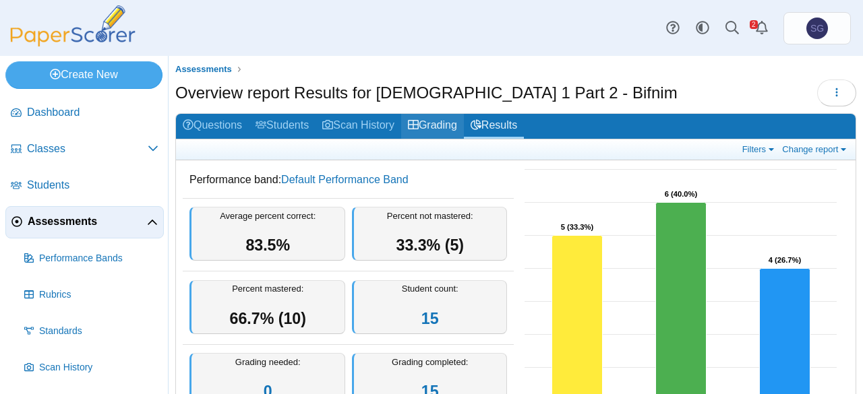
click at [426, 127] on link "Grading" at bounding box center [432, 126] width 63 height 25
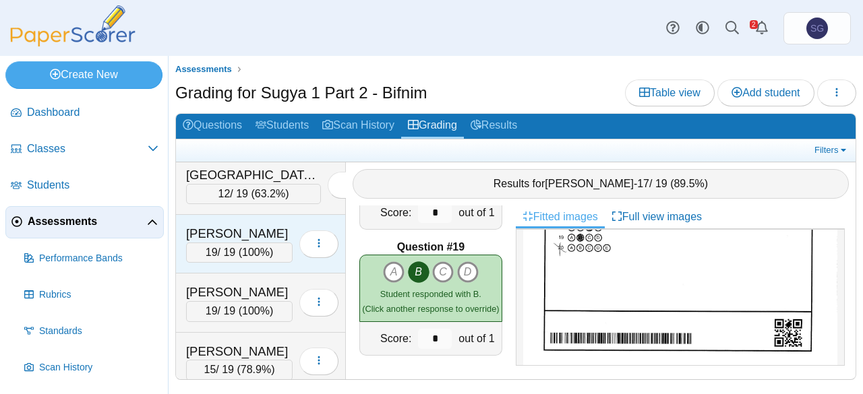
scroll to position [113, 0]
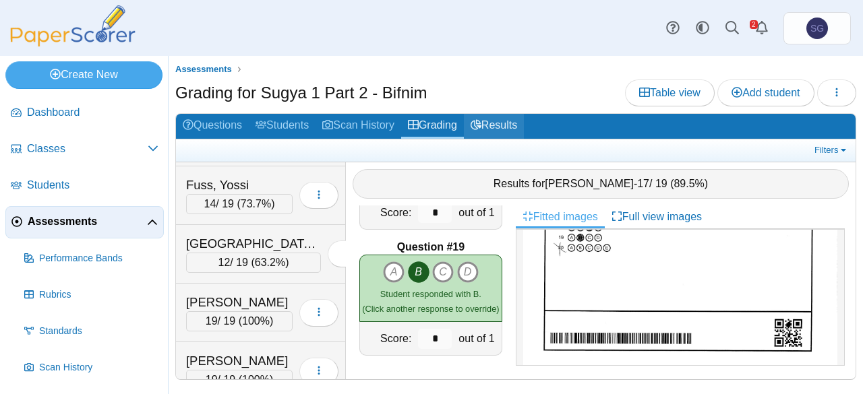
click at [511, 120] on link "Results" at bounding box center [494, 126] width 60 height 25
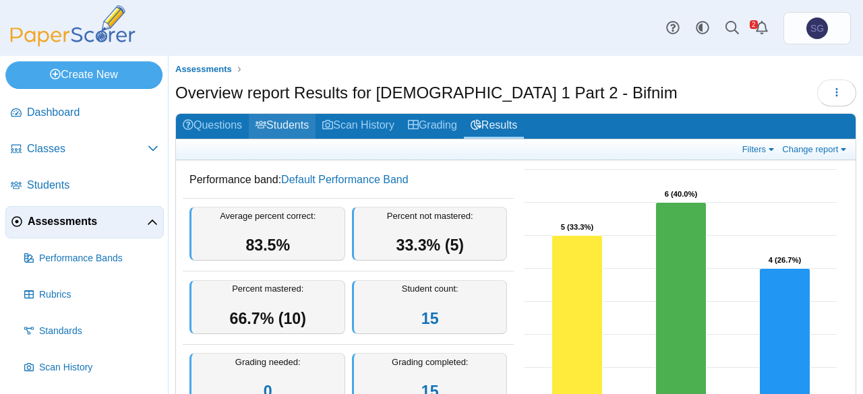
click at [306, 123] on link "Students" at bounding box center [282, 126] width 67 height 25
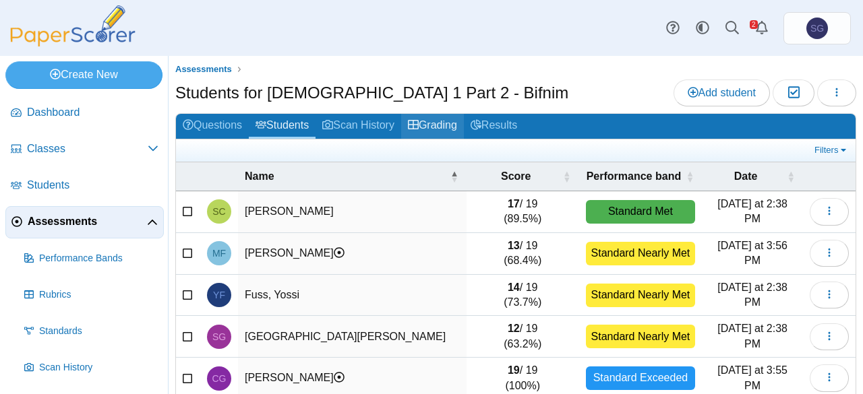
click at [441, 130] on link "Grading" at bounding box center [432, 126] width 63 height 25
click at [434, 130] on link "Grading" at bounding box center [432, 126] width 63 height 25
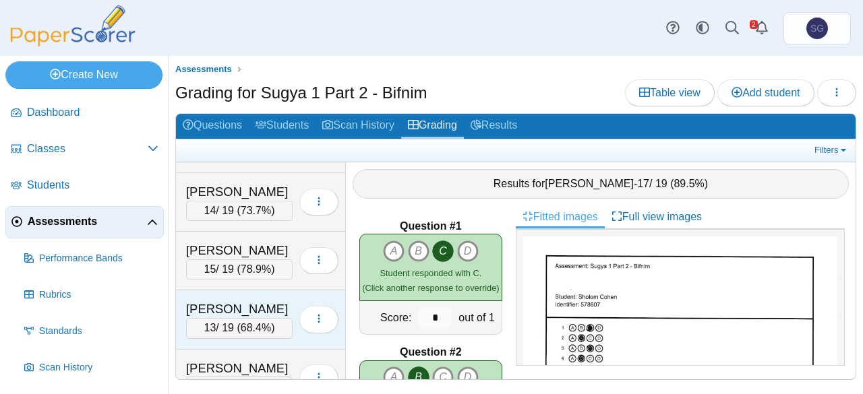
scroll to position [450, 0]
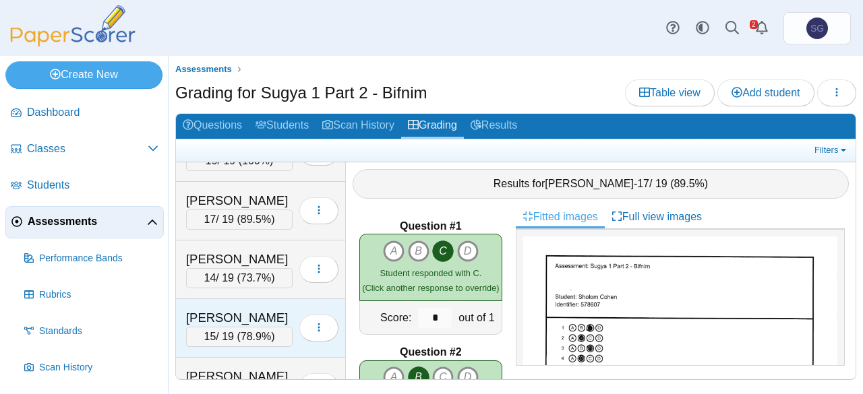
click at [260, 309] on div "[PERSON_NAME]" at bounding box center [239, 318] width 107 height 18
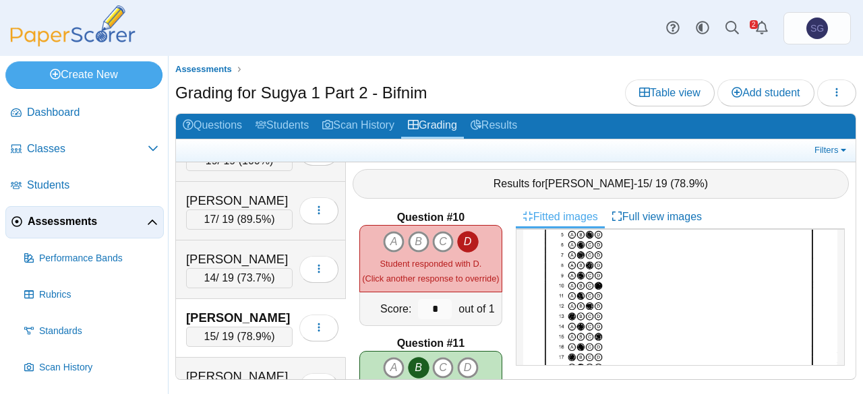
scroll to position [585, 0]
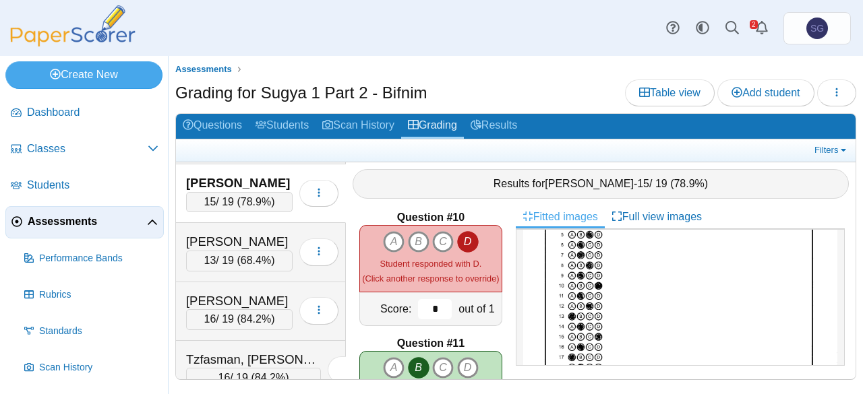
drag, startPoint x: 419, startPoint y: 309, endPoint x: 441, endPoint y: 308, distance: 22.3
click at [441, 308] on div "*" at bounding box center [435, 309] width 40 height 33
click at [430, 311] on input "*" at bounding box center [435, 309] width 34 height 20
drag, startPoint x: 430, startPoint y: 311, endPoint x: 406, endPoint y: 303, distance: 25.6
click at [418, 303] on input "*" at bounding box center [435, 309] width 34 height 20
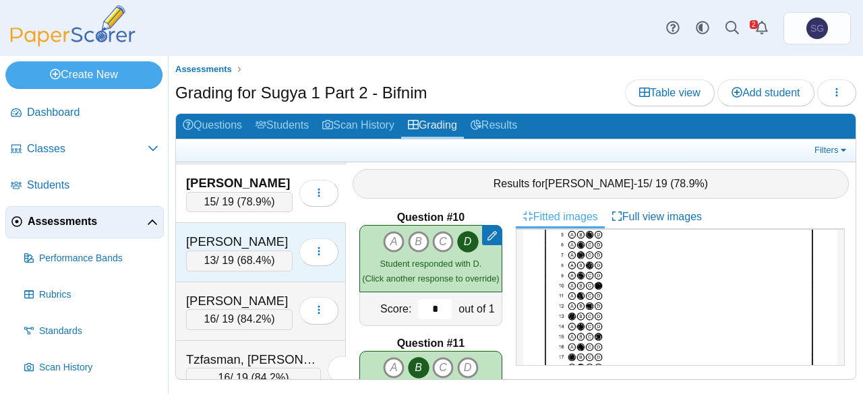
type input "*"
click at [265, 233] on div "[PERSON_NAME]" at bounding box center [239, 242] width 107 height 18
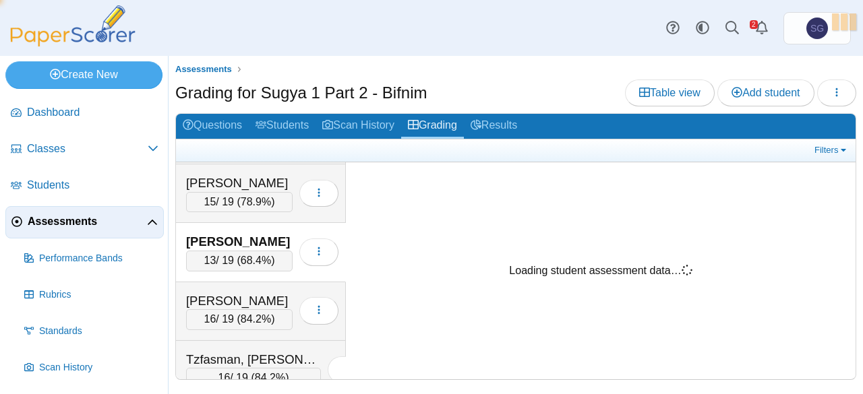
scroll to position [0, 0]
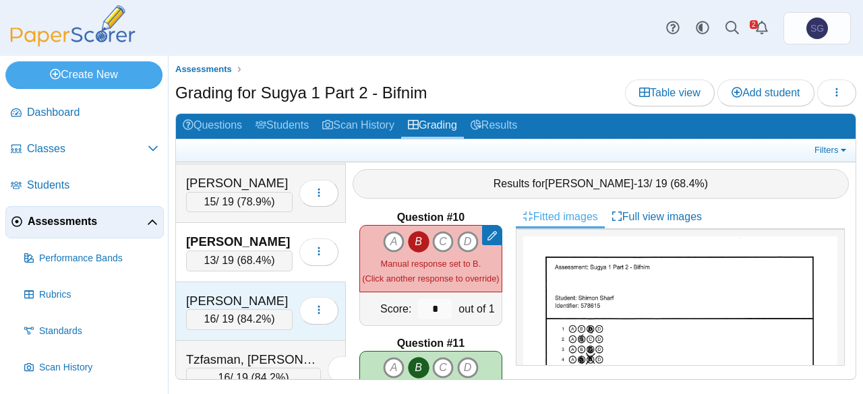
click at [249, 283] on div "Turk, Zalmen 16 / 19 ( 84.2% ) Loading…" at bounding box center [261, 312] width 170 height 59
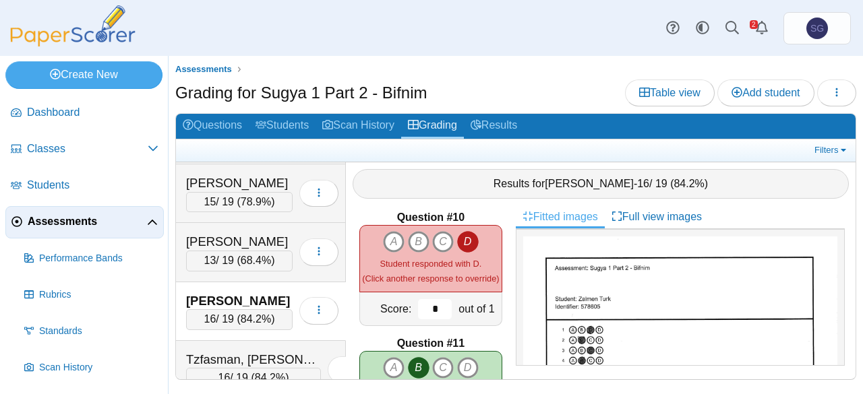
drag, startPoint x: 415, startPoint y: 303, endPoint x: 443, endPoint y: 312, distance: 29.0
click at [443, 312] on div "*" at bounding box center [435, 309] width 40 height 33
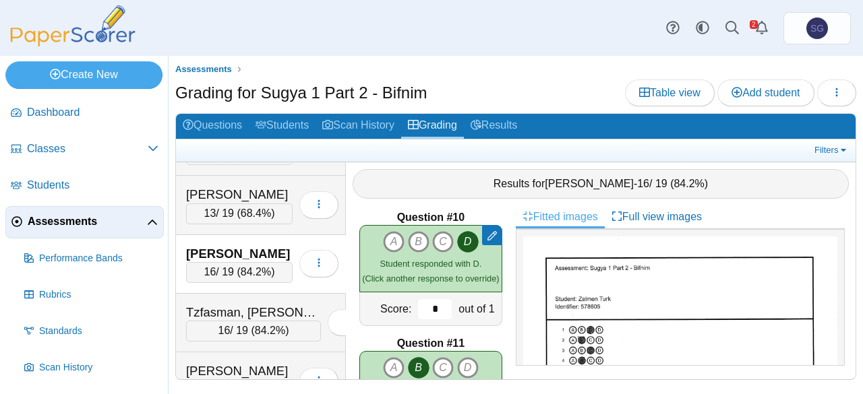
scroll to position [653, 0]
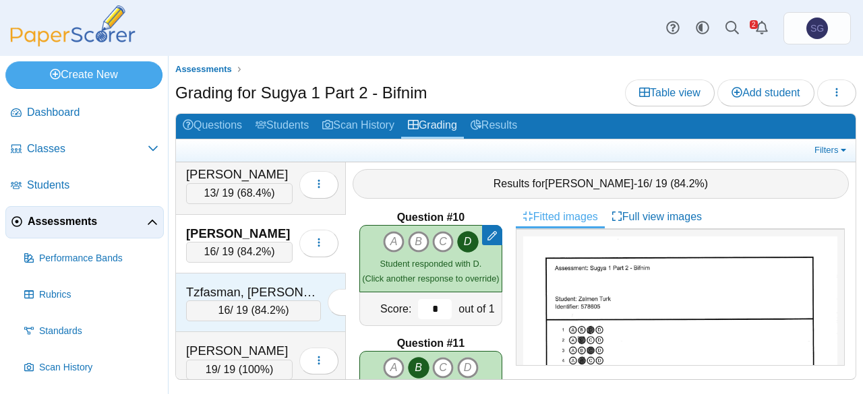
type input "*"
click at [262, 274] on div "Tzfasman, Eliezer 16 / 19 ( 84.2% ) Loading…" at bounding box center [261, 303] width 170 height 59
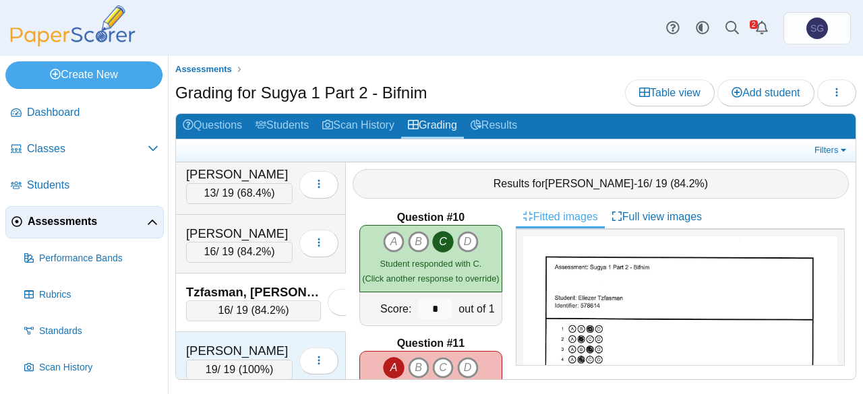
click at [264, 332] on div "Yarmush, Yanky 19 / 19 ( 100% ) Loading…" at bounding box center [261, 361] width 170 height 58
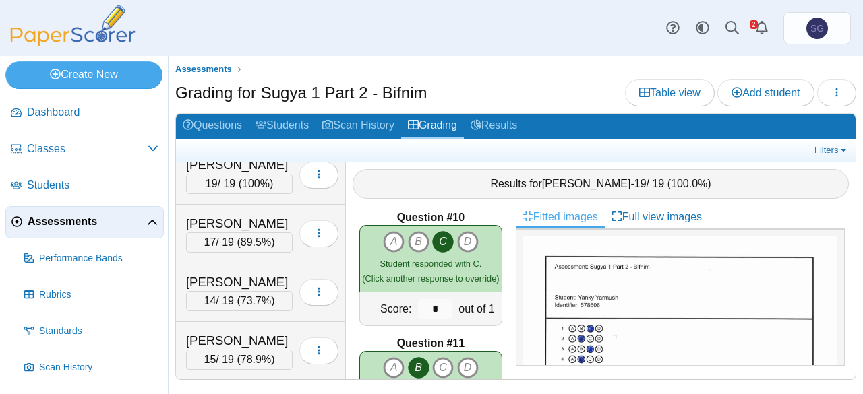
scroll to position [384, 0]
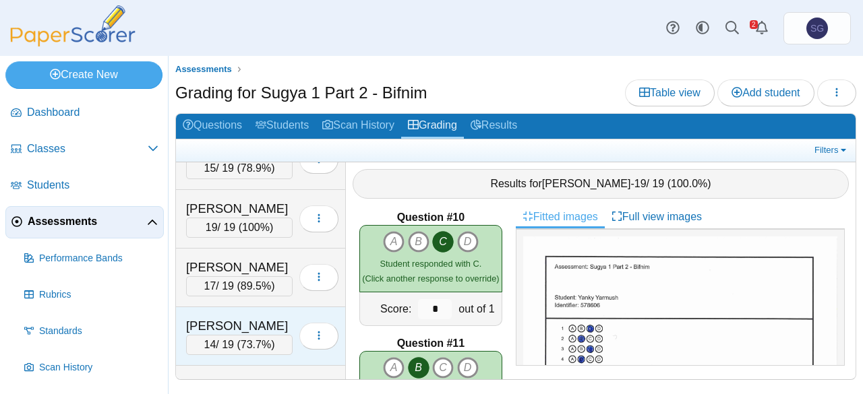
click at [266, 318] on div "[PERSON_NAME]" at bounding box center [239, 327] width 107 height 18
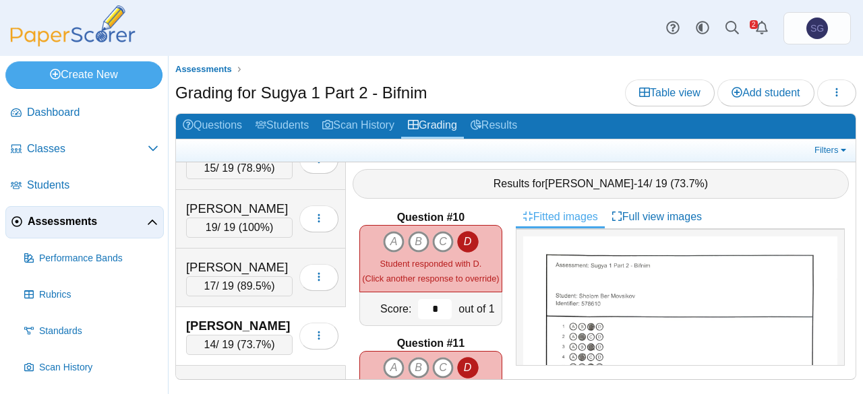
drag, startPoint x: 427, startPoint y: 310, endPoint x: 408, endPoint y: 305, distance: 19.5
click at [418, 305] on input "*" at bounding box center [435, 309] width 34 height 20
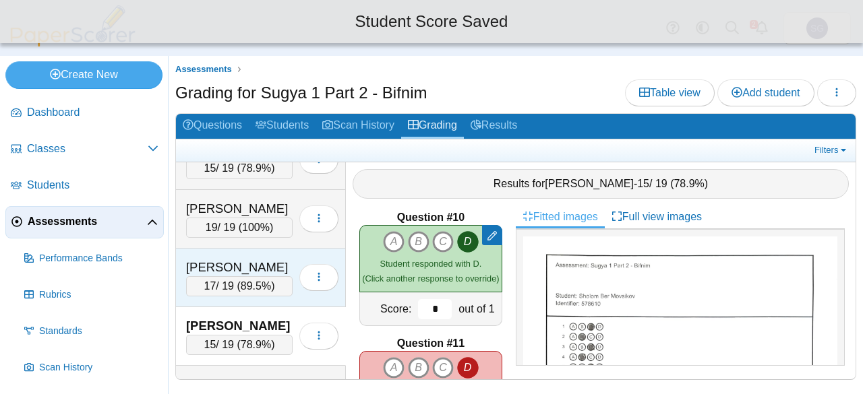
type input "*"
click at [281, 259] on div "[PERSON_NAME]" at bounding box center [239, 268] width 107 height 18
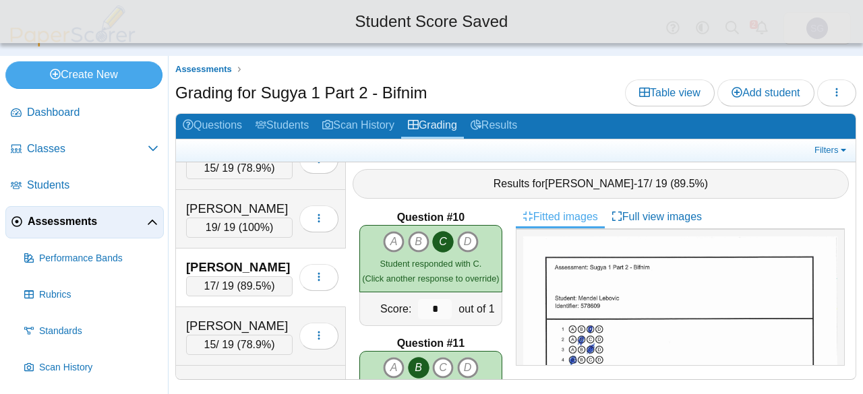
scroll to position [316, 0]
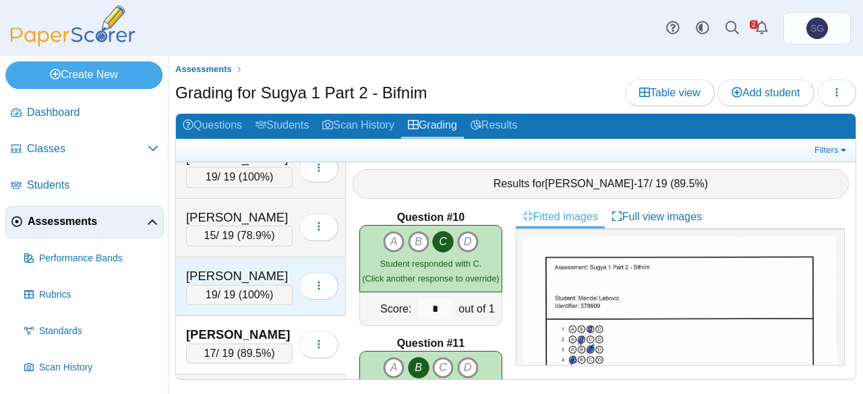
click at [263, 268] on div "[PERSON_NAME]" at bounding box center [239, 277] width 107 height 18
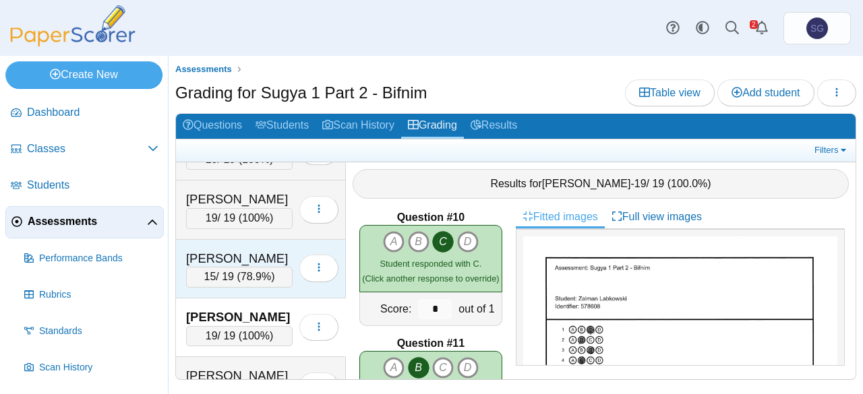
scroll to position [249, 0]
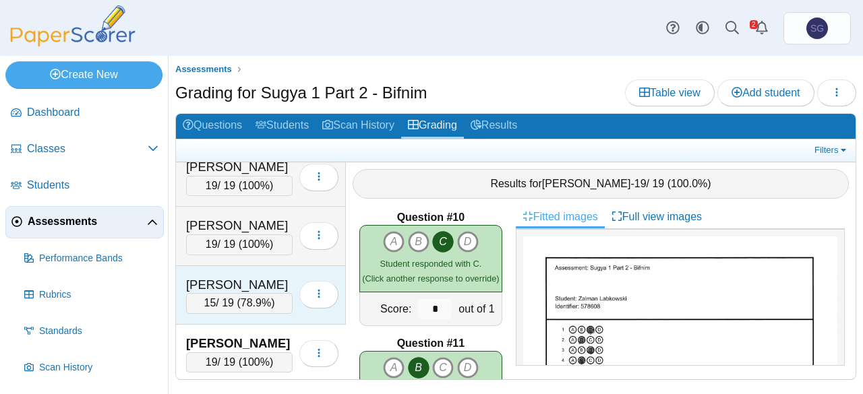
click at [270, 268] on div "Golomb, Shneur Zalmen 15 / 19 ( 78.9% ) Loading…" at bounding box center [261, 295] width 170 height 59
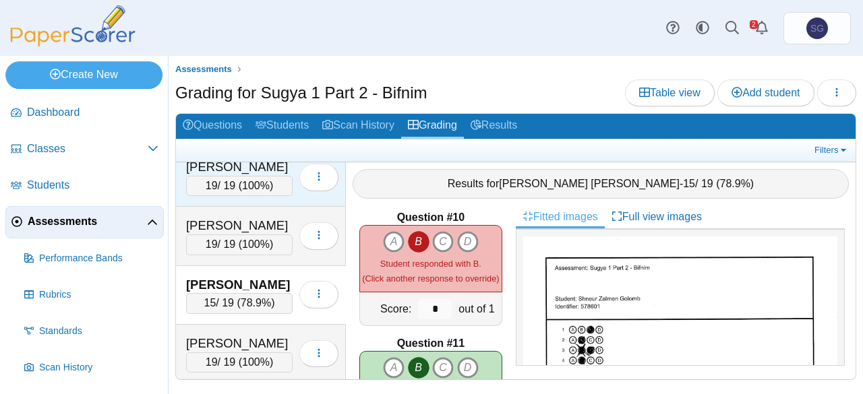
click at [263, 201] on div "Geisinsky, Chonon 19 / 19 ( 100% ) Loading…" at bounding box center [261, 177] width 170 height 59
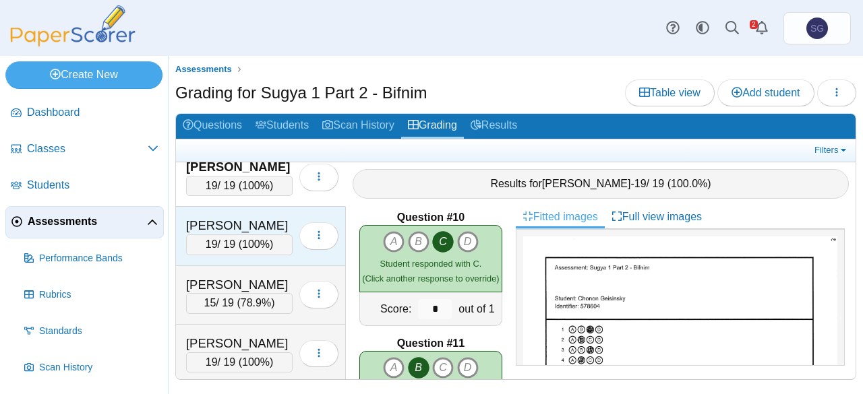
click at [266, 217] on div "[PERSON_NAME]" at bounding box center [239, 226] width 107 height 18
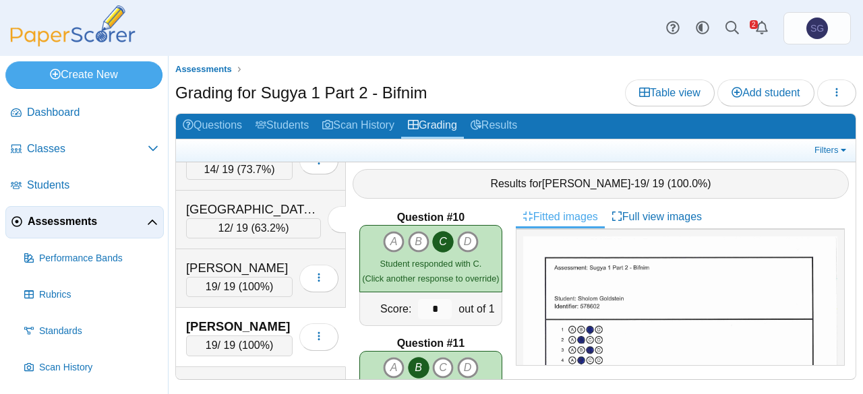
scroll to position [114, 0]
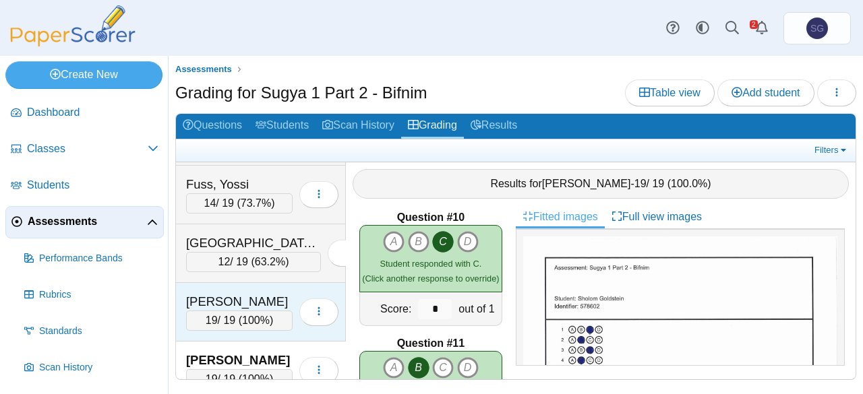
click at [267, 283] on div "Geisinsky, Chonon 19 / 19 ( 100% ) Loading…" at bounding box center [261, 312] width 170 height 59
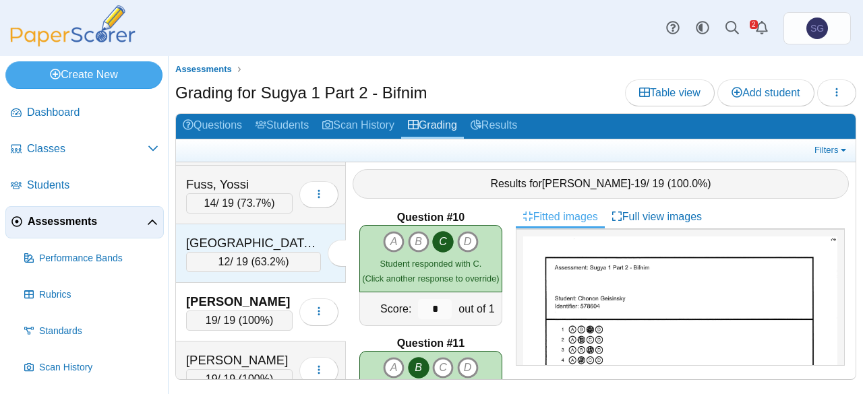
click at [264, 238] on div "[GEOGRAPHIC_DATA][PERSON_NAME]" at bounding box center [253, 244] width 135 height 18
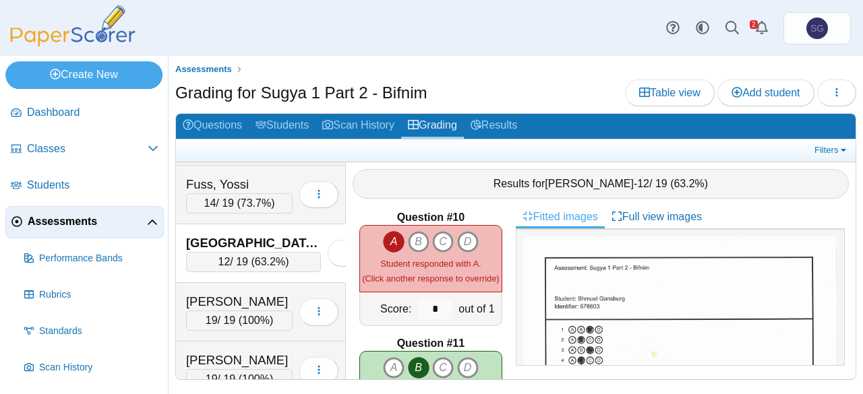
scroll to position [0, 0]
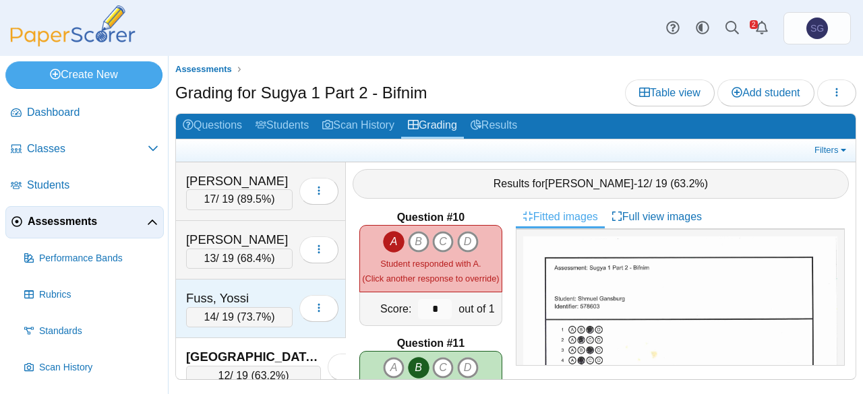
click at [274, 290] on div "Fuss, Yossi" at bounding box center [239, 299] width 107 height 18
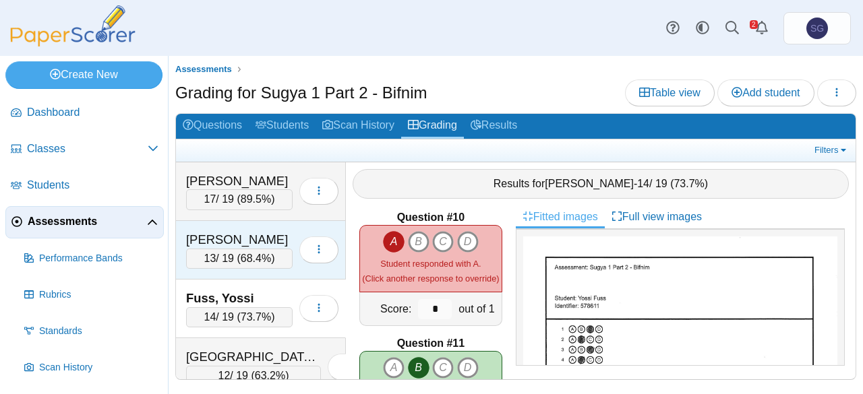
click at [264, 236] on div "[PERSON_NAME]" at bounding box center [239, 240] width 107 height 18
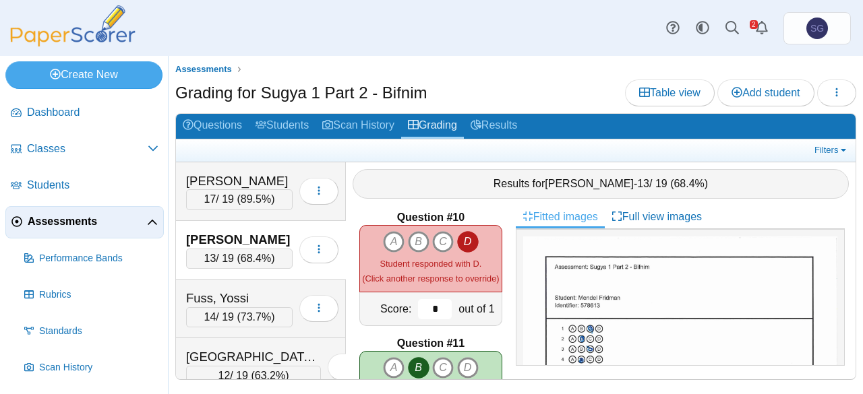
drag, startPoint x: 411, startPoint y: 303, endPoint x: 427, endPoint y: 306, distance: 17.2
click at [427, 306] on input "*" at bounding box center [435, 309] width 34 height 20
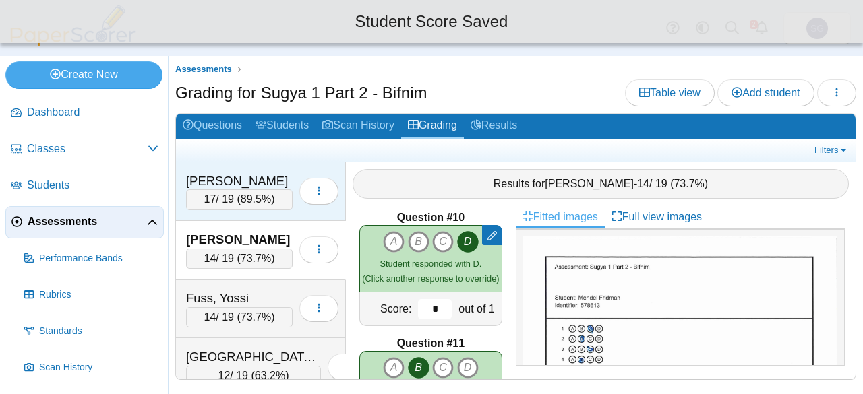
type input "*"
click at [263, 173] on div "[PERSON_NAME]" at bounding box center [239, 182] width 107 height 18
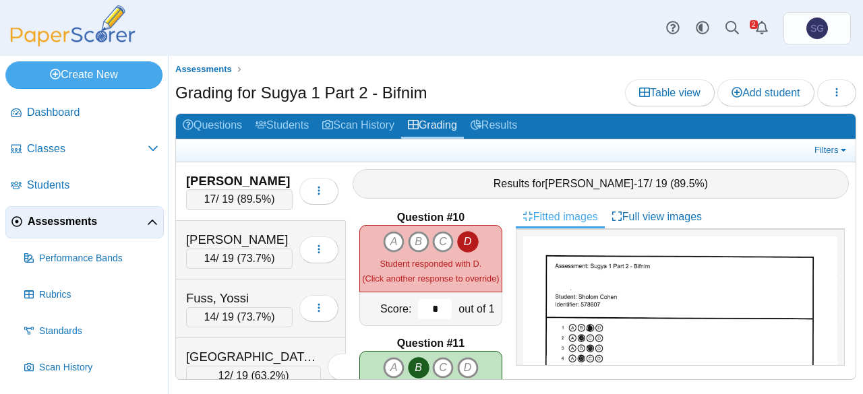
drag, startPoint x: 415, startPoint y: 300, endPoint x: 429, endPoint y: 307, distance: 15.7
click at [429, 307] on input "*" at bounding box center [435, 309] width 34 height 20
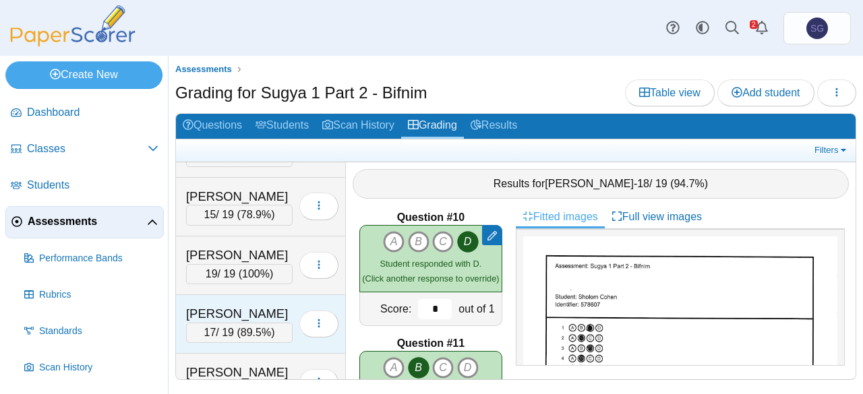
scroll to position [653, 0]
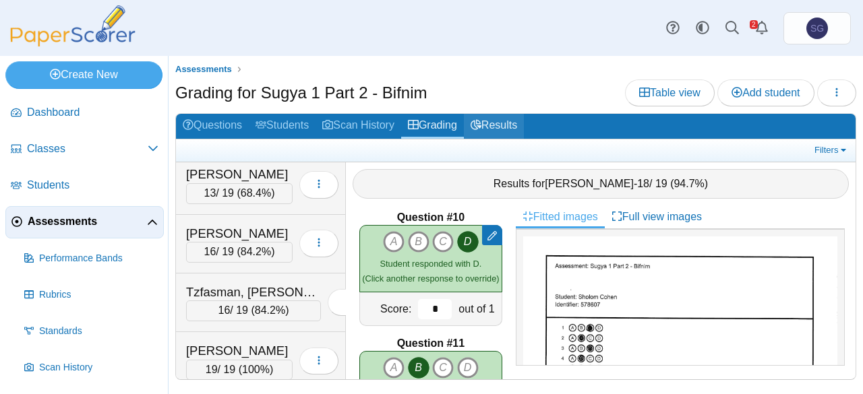
type input "*"
drag, startPoint x: 511, startPoint y: 115, endPoint x: 510, endPoint y: 122, distance: 6.9
click at [512, 115] on link "Results" at bounding box center [494, 126] width 60 height 25
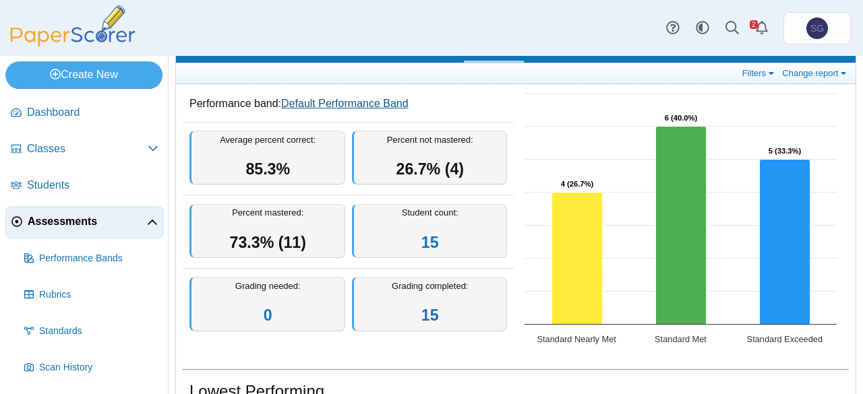
scroll to position [29, 0]
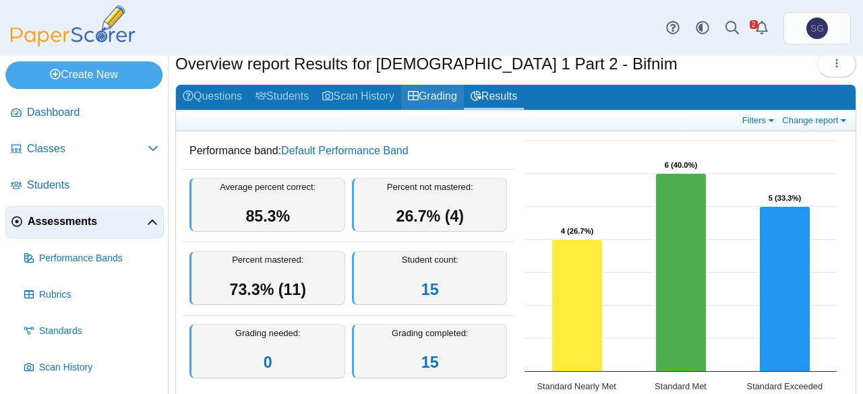
click at [437, 85] on link "Grading" at bounding box center [432, 97] width 63 height 25
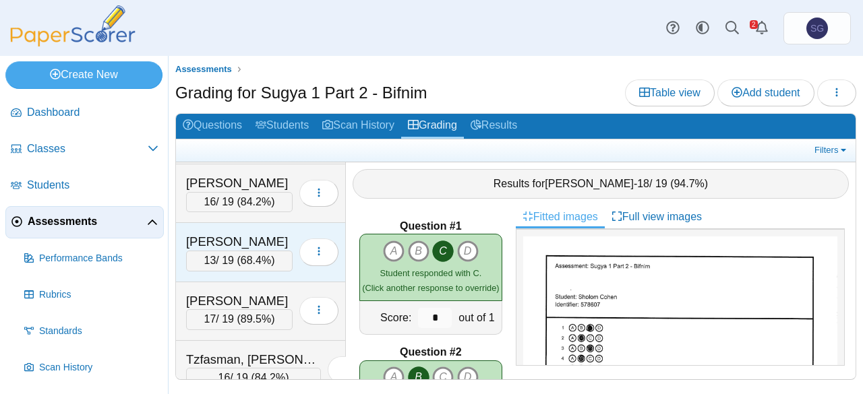
scroll to position [518, 0]
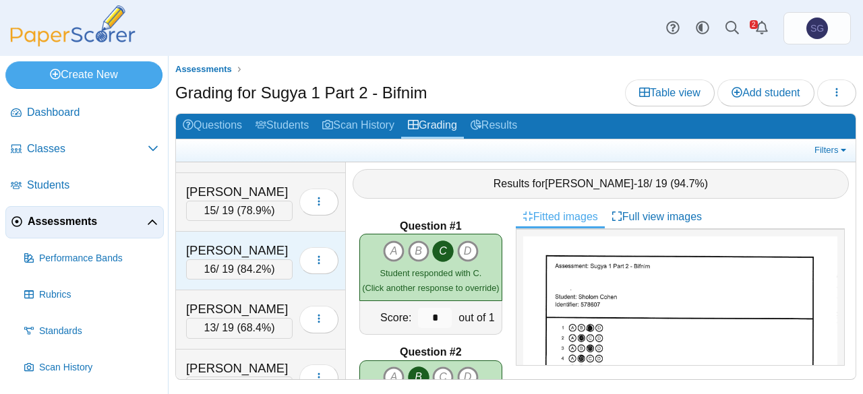
click at [249, 242] on div "[PERSON_NAME]" at bounding box center [239, 251] width 107 height 18
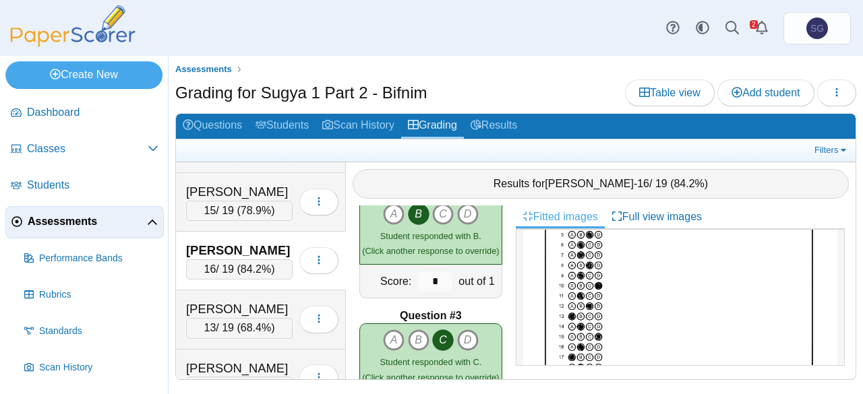
scroll to position [0, 0]
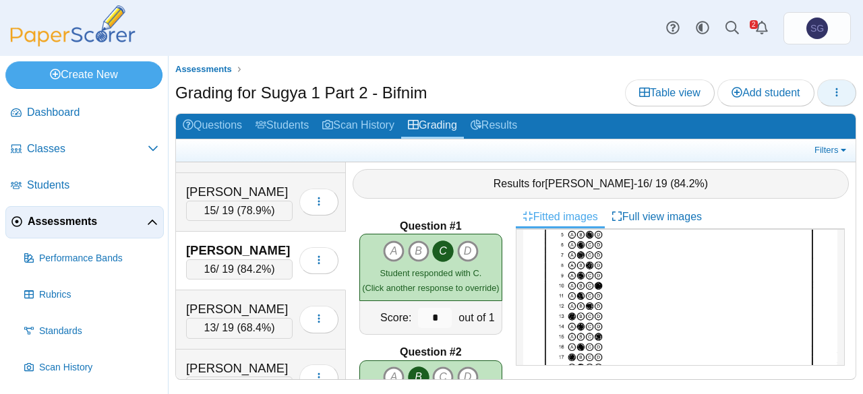
click at [839, 94] on icon "button" at bounding box center [836, 92] width 11 height 11
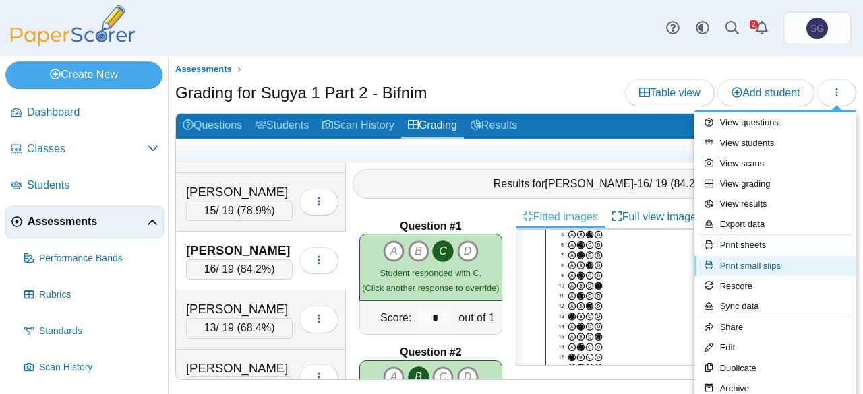
click at [793, 262] on link "Print small slips" at bounding box center [775, 266] width 162 height 20
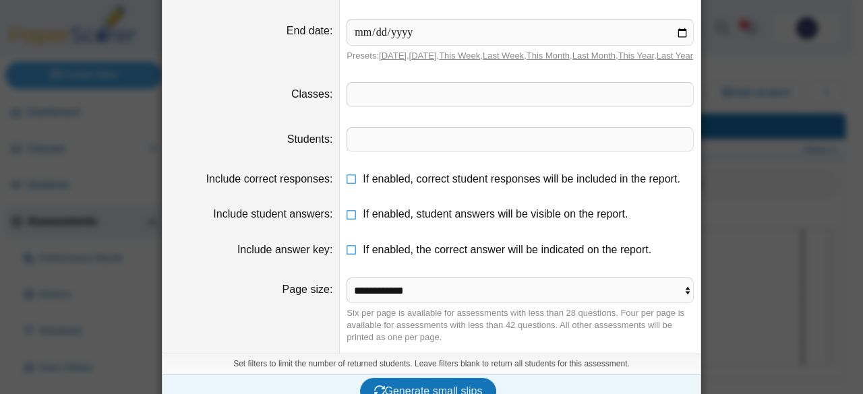
scroll to position [119, 0]
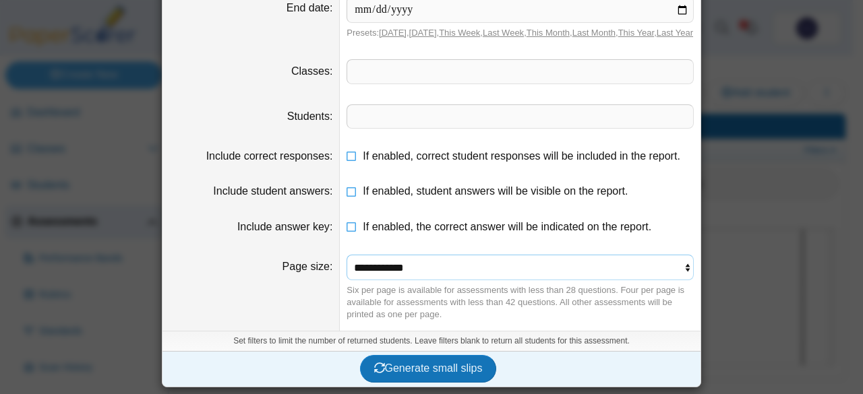
click at [429, 274] on select "**********" at bounding box center [520, 268] width 347 height 26
select select "**********"
click at [347, 256] on select "**********" at bounding box center [520, 268] width 347 height 26
click at [427, 378] on button "Generate small slips" at bounding box center [428, 368] width 137 height 27
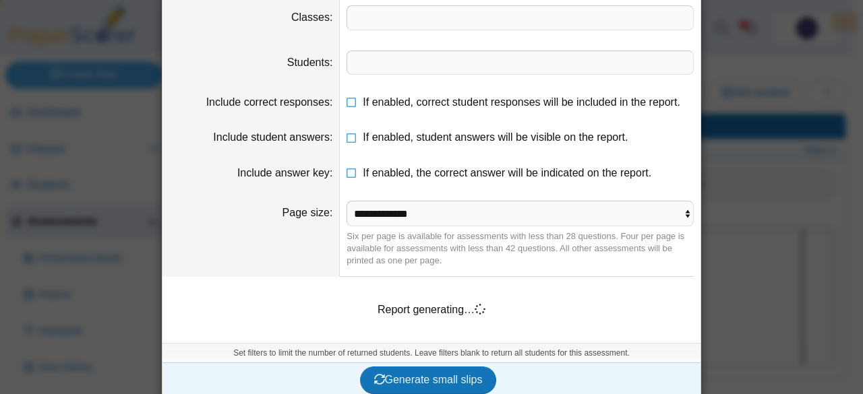
scroll to position [184, 0]
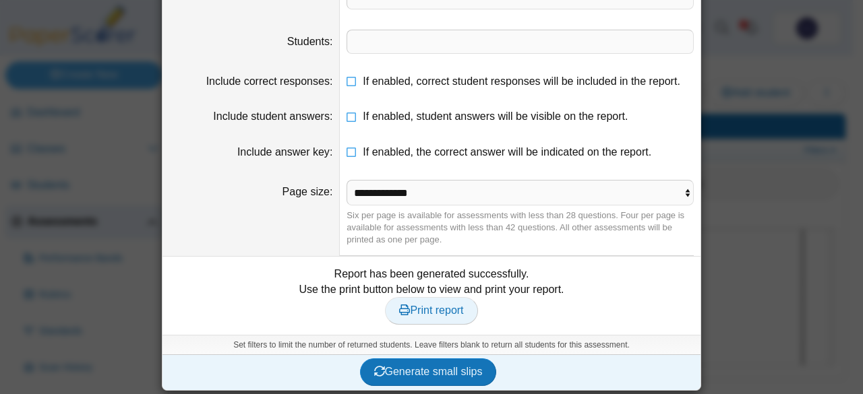
click at [452, 311] on link "Print report" at bounding box center [431, 310] width 92 height 27
click at [742, 150] on div "Print small slips for Sugya 1 Part 2 - Bifnim Start date End date Presets: [DAT…" at bounding box center [431, 197] width 863 height 394
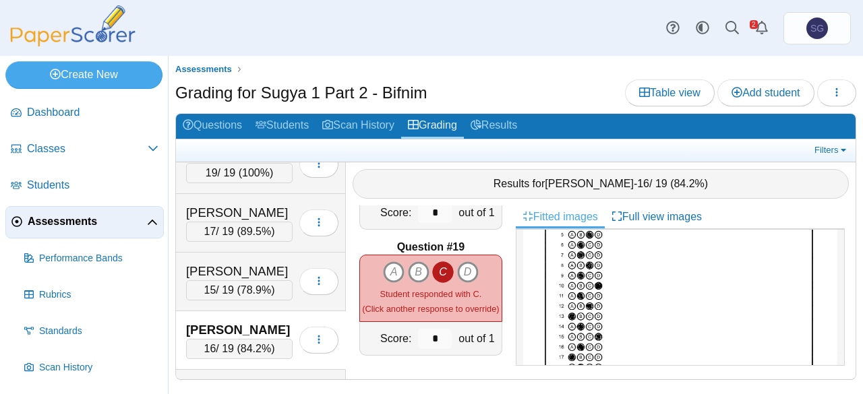
scroll to position [518, 0]
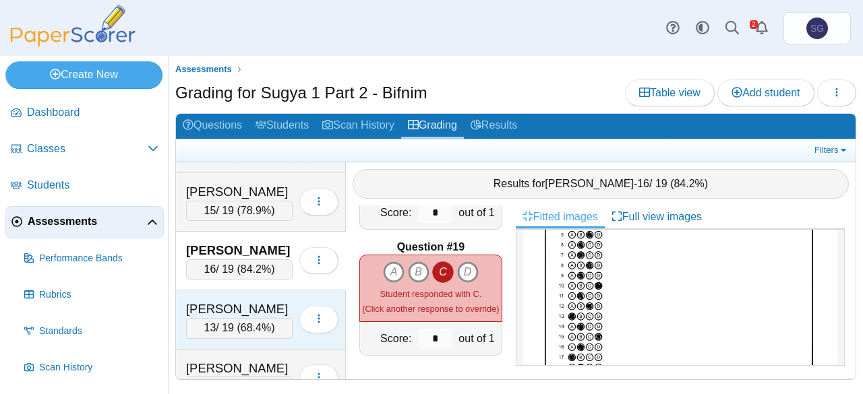
click at [279, 301] on div "[PERSON_NAME]" at bounding box center [239, 310] width 107 height 18
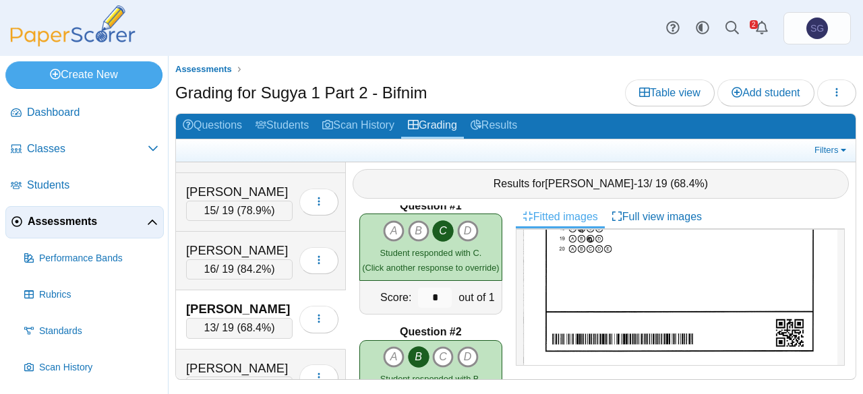
scroll to position [0, 0]
